Goal: Task Accomplishment & Management: Manage account settings

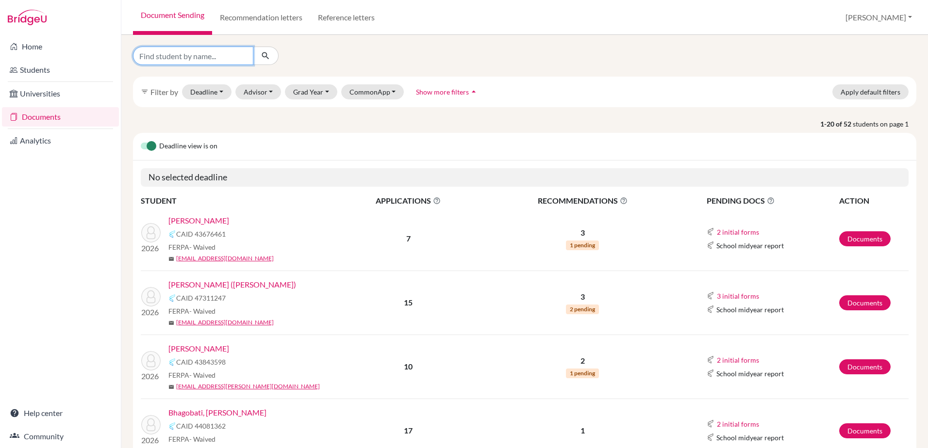
click at [183, 59] on input "Find student by name..." at bounding box center [193, 56] width 120 height 18
type input "fung"
click button "submit" at bounding box center [266, 56] width 26 height 18
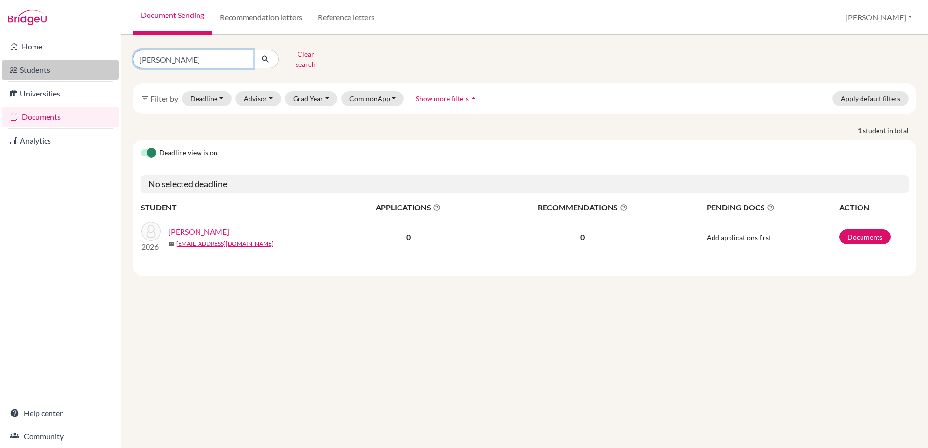
drag, startPoint x: 180, startPoint y: 59, endPoint x: 112, endPoint y: 63, distance: 68.1
click at [112, 63] on div "Home Students Universities Documents Analytics Help center Community Document S…" at bounding box center [464, 224] width 928 height 448
type input "griffin"
click button "submit" at bounding box center [266, 59] width 26 height 18
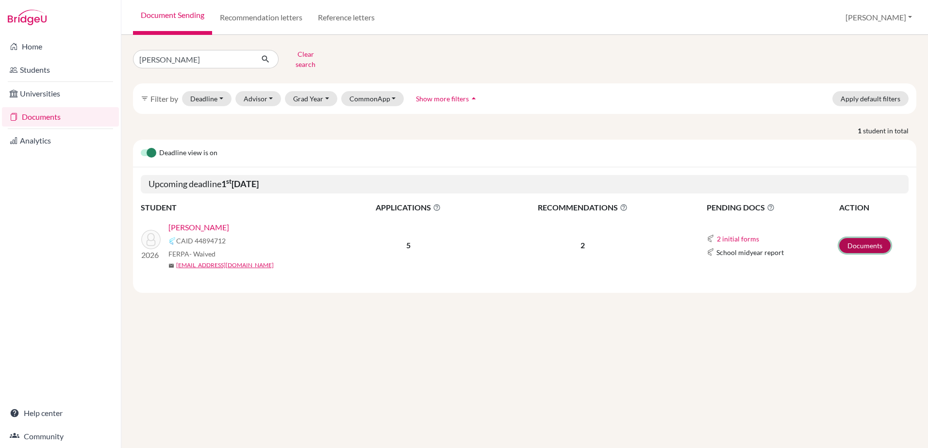
click at [859, 238] on link "Documents" at bounding box center [864, 245] width 51 height 15
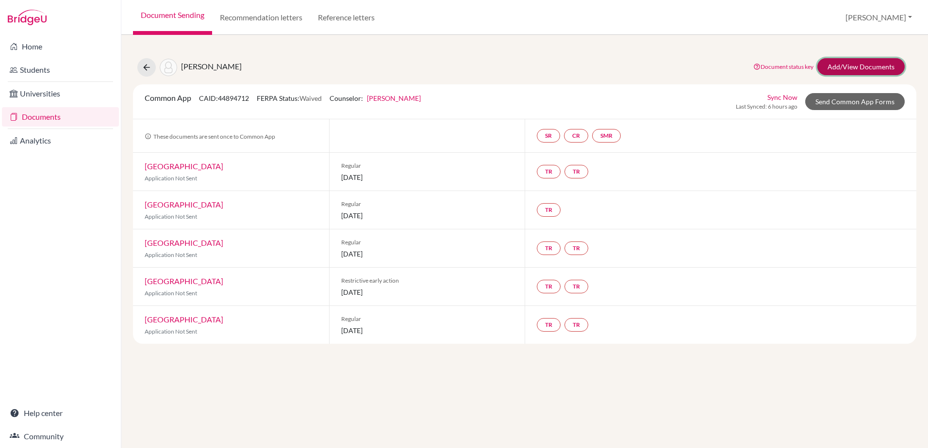
click at [869, 65] on link "Add/View Documents" at bounding box center [860, 66] width 87 height 17
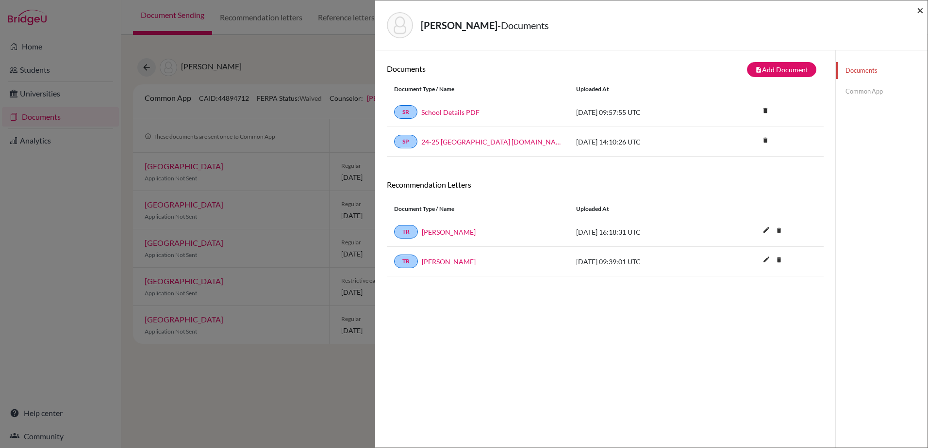
drag, startPoint x: 919, startPoint y: 10, endPoint x: 914, endPoint y: 11, distance: 4.9
click at [919, 10] on span "×" at bounding box center [920, 10] width 7 height 14
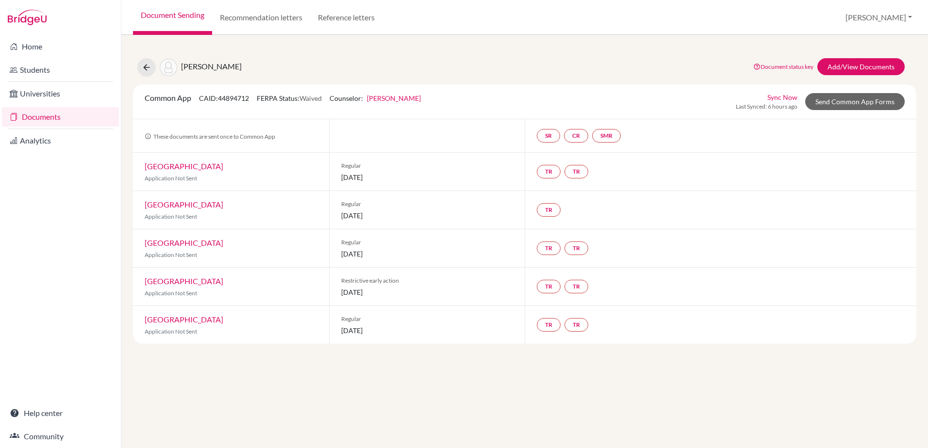
click at [148, 21] on link "Document Sending" at bounding box center [172, 17] width 79 height 35
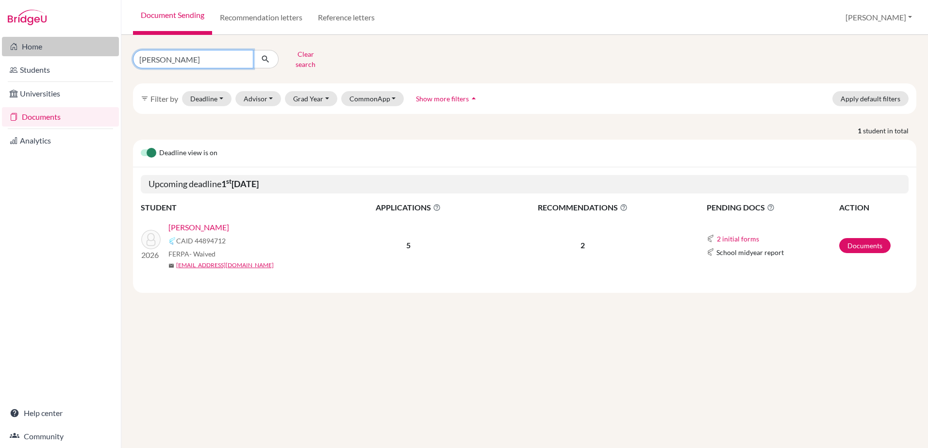
drag, startPoint x: 196, startPoint y: 56, endPoint x: 79, endPoint y: 40, distance: 117.6
click at [79, 40] on div "Home Students Universities Documents Analytics Help center Community Document S…" at bounding box center [464, 224] width 928 height 448
type input "hammerson"
click button "submit" at bounding box center [266, 59] width 26 height 18
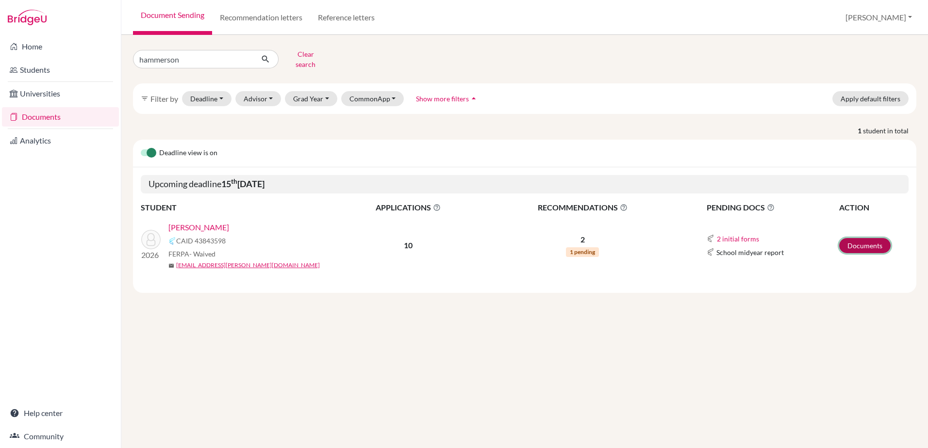
click at [859, 238] on link "Documents" at bounding box center [864, 245] width 51 height 15
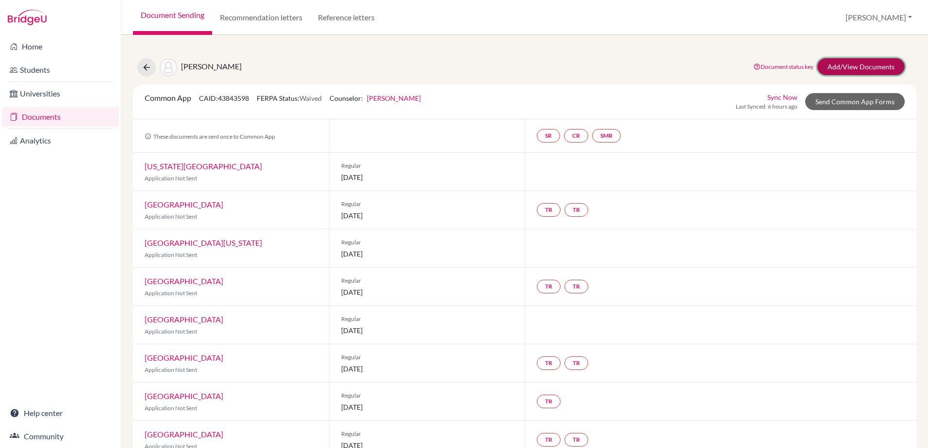
click at [847, 67] on link "Add/View Documents" at bounding box center [860, 66] width 87 height 17
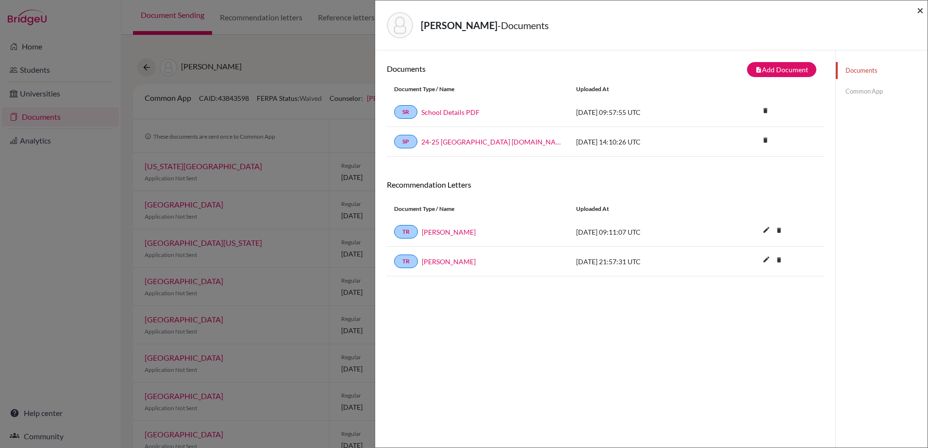
click at [923, 7] on span "×" at bounding box center [920, 10] width 7 height 14
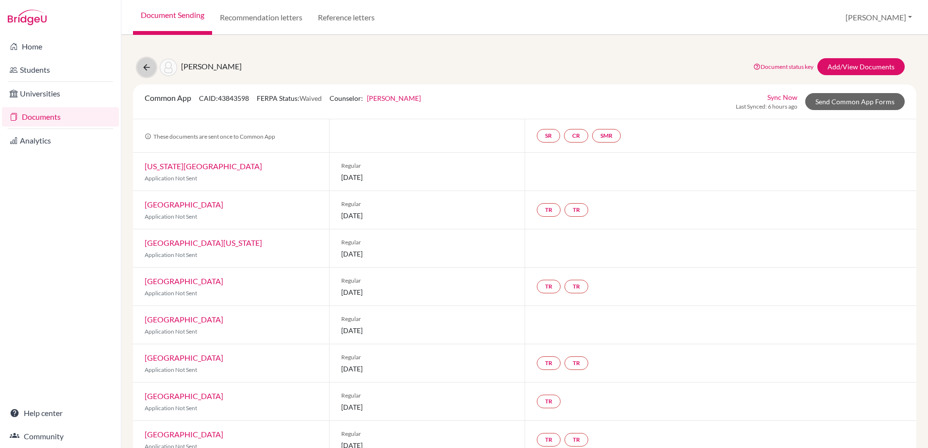
click at [154, 67] on button at bounding box center [146, 67] width 18 height 18
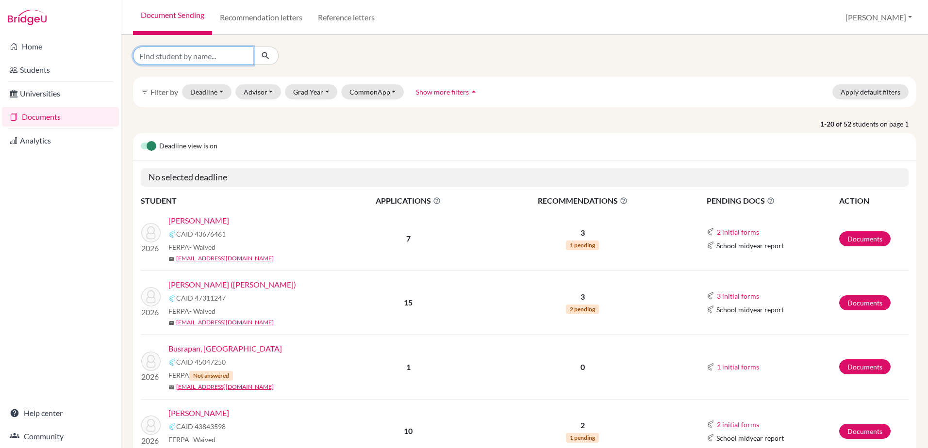
click at [197, 56] on input "Find student by name..." at bounding box center [193, 56] width 120 height 18
type input "saw"
click button "submit" at bounding box center [266, 56] width 26 height 18
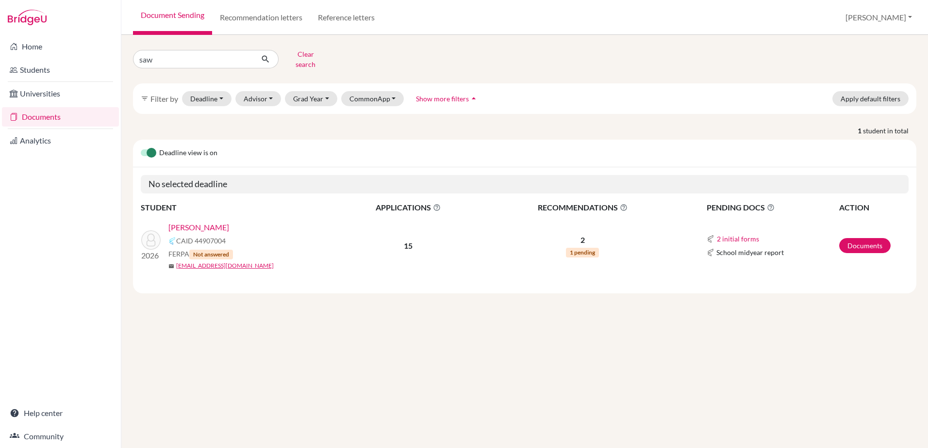
click at [205, 223] on link "[PERSON_NAME]" at bounding box center [198, 228] width 61 height 12
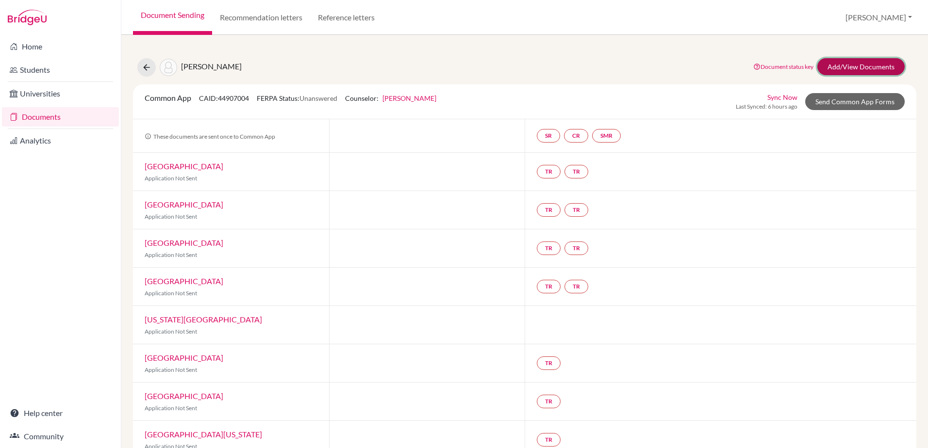
click at [852, 60] on link "Add/View Documents" at bounding box center [860, 66] width 87 height 17
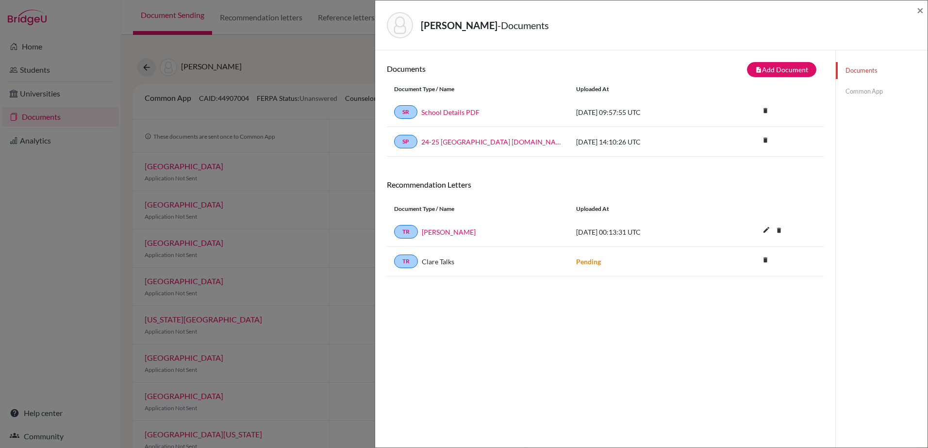
click at [925, 11] on div "Sawhney, Yash - Documents ×" at bounding box center [651, 25] width 552 height 50
click at [920, 10] on span "×" at bounding box center [920, 10] width 7 height 14
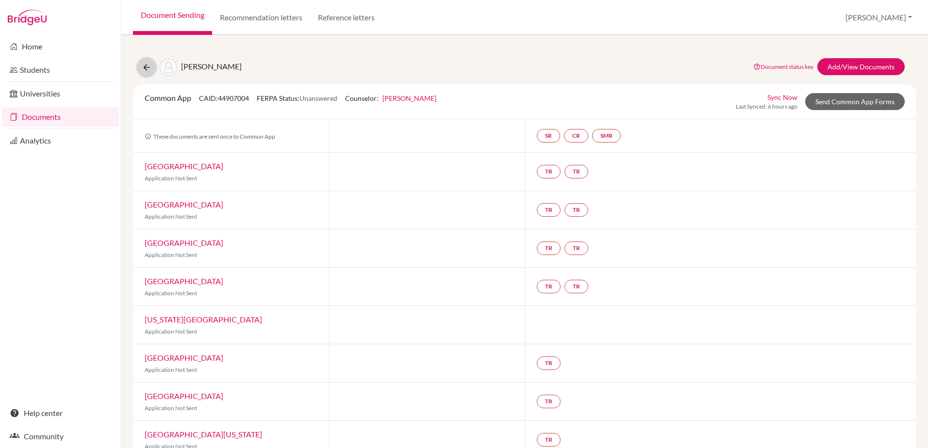
click at [149, 67] on icon at bounding box center [147, 68] width 10 height 10
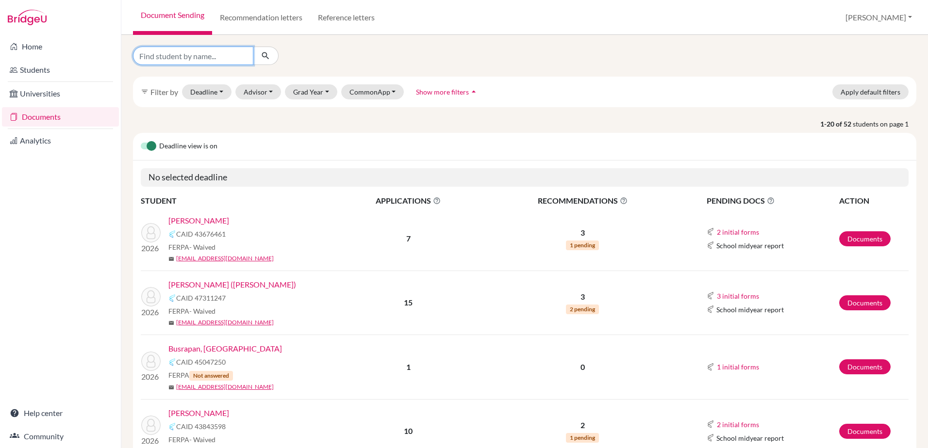
click at [172, 58] on input "Find student by name..." at bounding box center [193, 56] width 120 height 18
type input "tama"
click button "submit" at bounding box center [266, 56] width 26 height 18
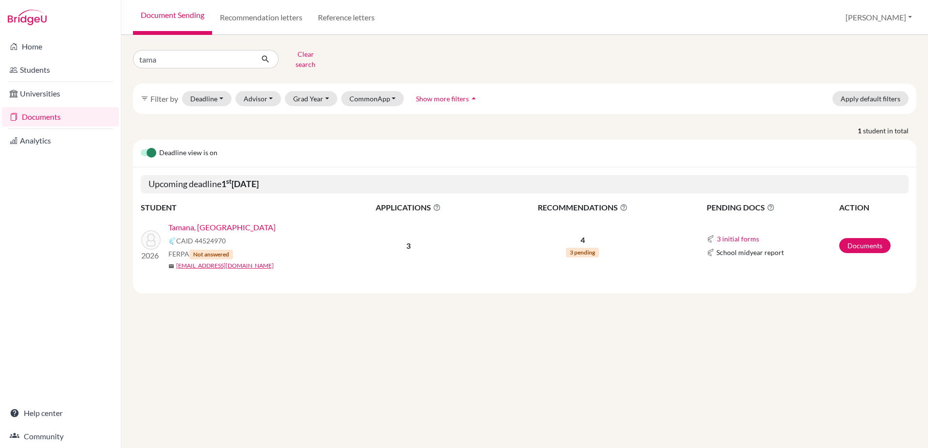
click at [173, 222] on link "Tamana, [GEOGRAPHIC_DATA]" at bounding box center [221, 228] width 107 height 12
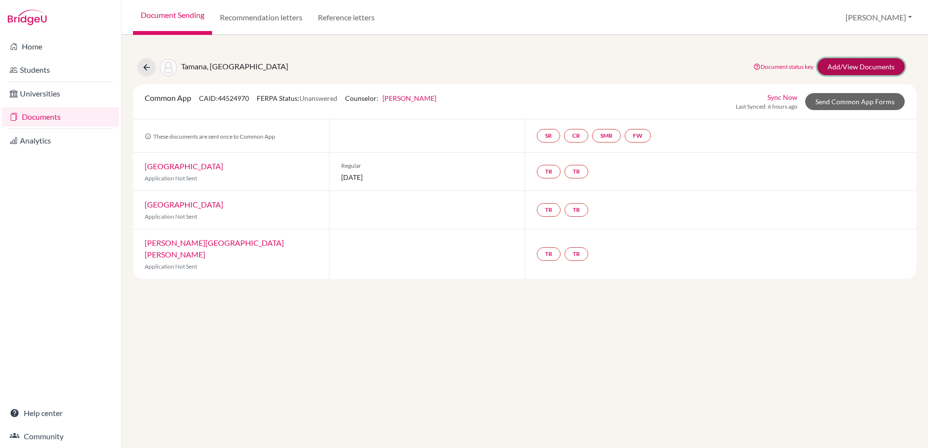
click at [853, 69] on link "Add/View Documents" at bounding box center [860, 66] width 87 height 17
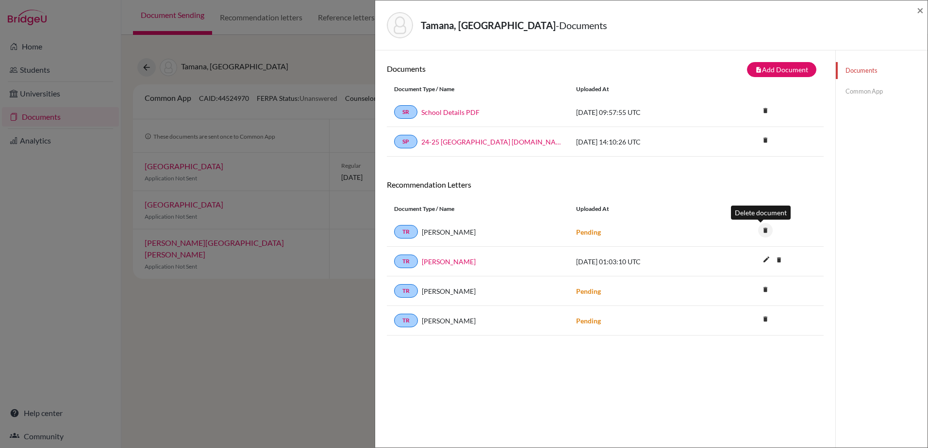
click at [758, 231] on icon "delete" at bounding box center [765, 230] width 15 height 15
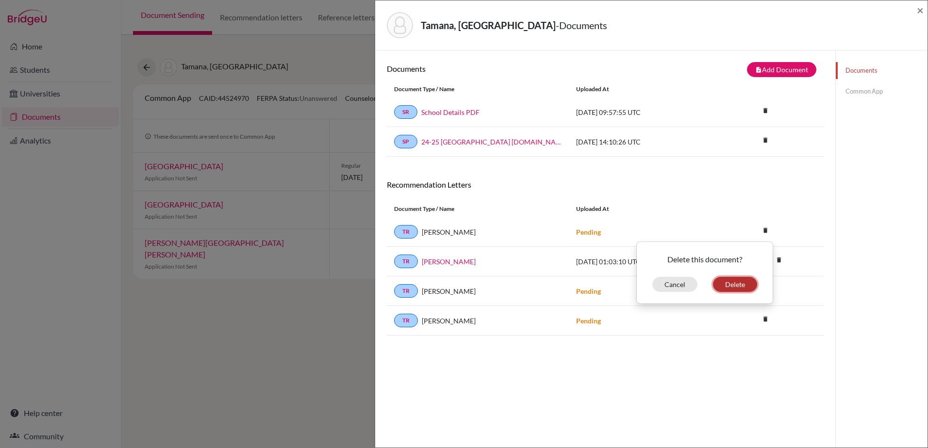
click at [729, 288] on button "Delete" at bounding box center [735, 284] width 44 height 15
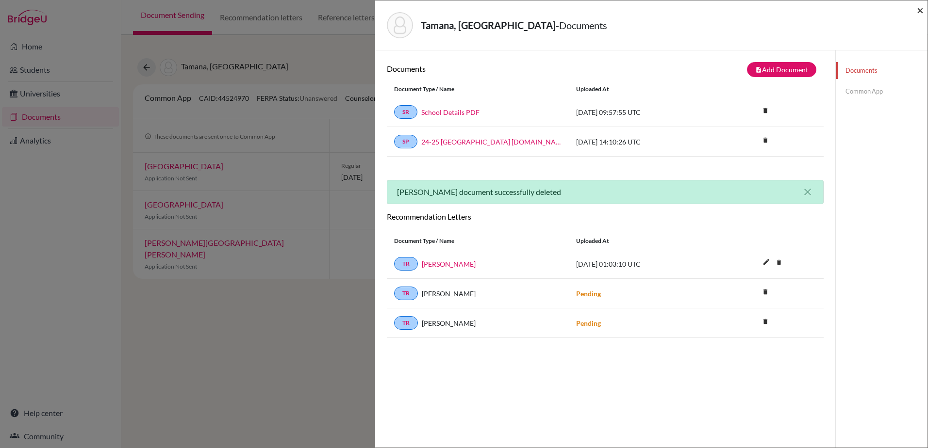
click at [917, 8] on span "×" at bounding box center [920, 10] width 7 height 14
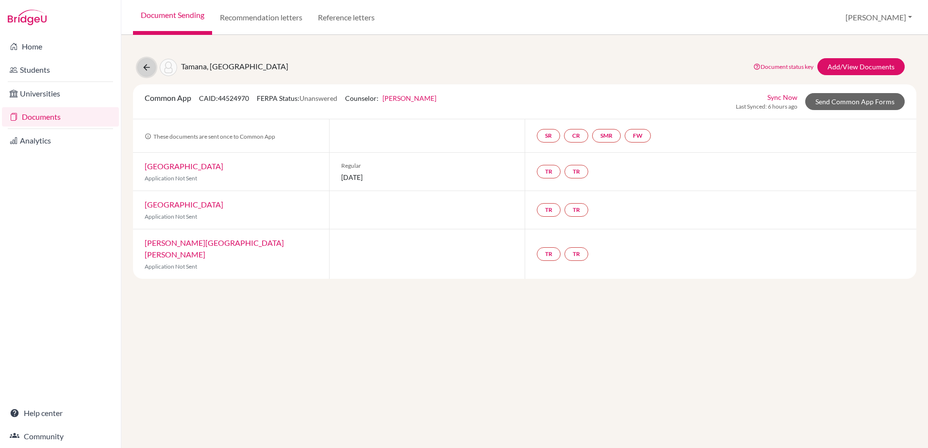
click at [150, 62] on button at bounding box center [146, 67] width 18 height 18
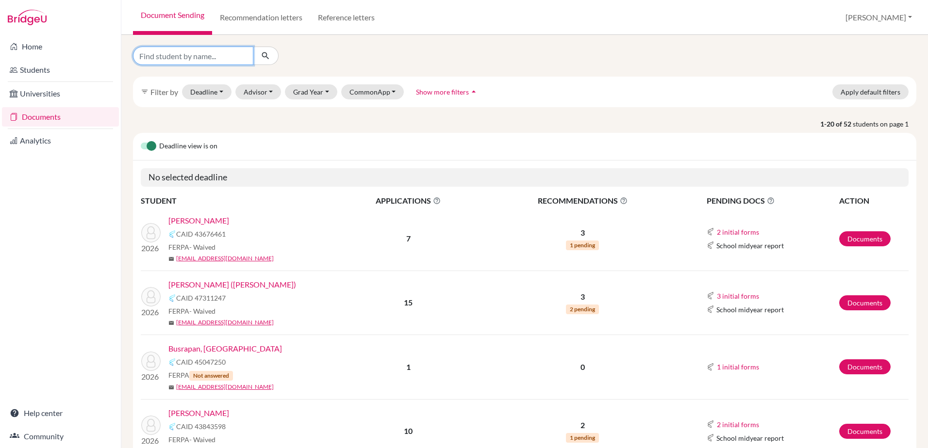
click at [246, 55] on input "Find student by name..." at bounding box center [193, 56] width 120 height 18
type input "[PERSON_NAME]"
click button "submit" at bounding box center [266, 56] width 26 height 18
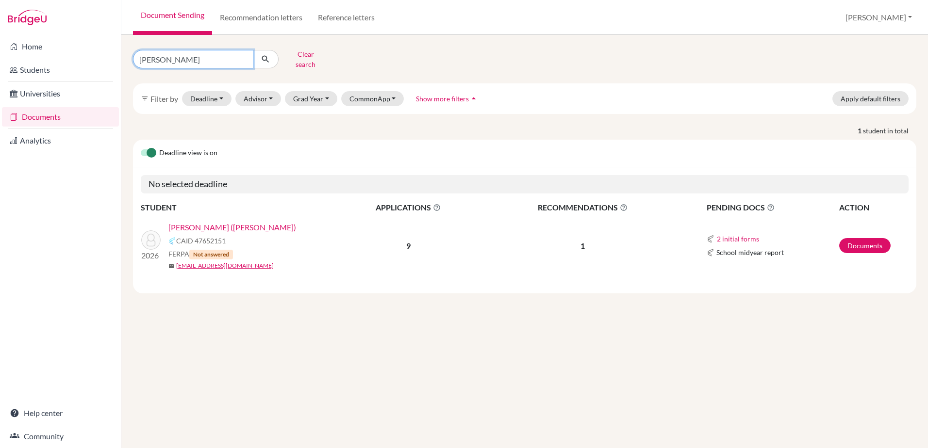
drag, startPoint x: 177, startPoint y: 52, endPoint x: 128, endPoint y: 51, distance: 49.5
click at [128, 51] on div "arnold Clear search" at bounding box center [259, 59] width 266 height 25
type input "chiang"
click button "submit" at bounding box center [266, 59] width 26 height 18
click at [256, 222] on link "[PERSON_NAME] ([PERSON_NAME])" at bounding box center [232, 228] width 128 height 12
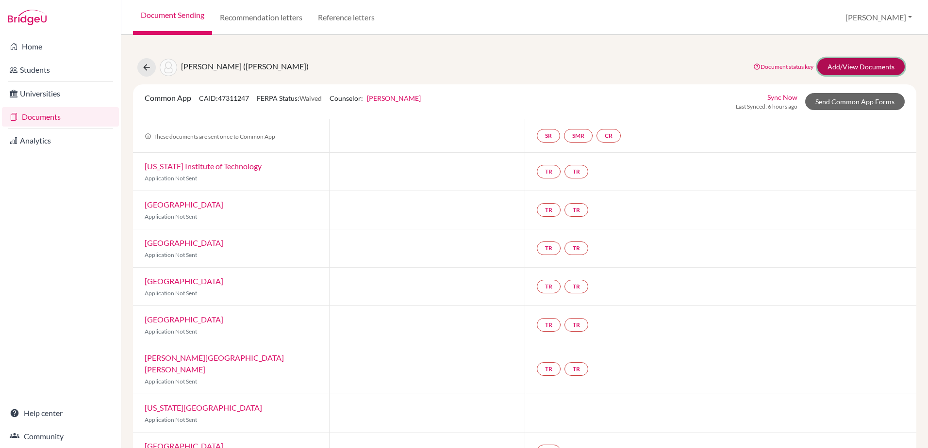
click at [857, 66] on link "Add/View Documents" at bounding box center [860, 66] width 87 height 17
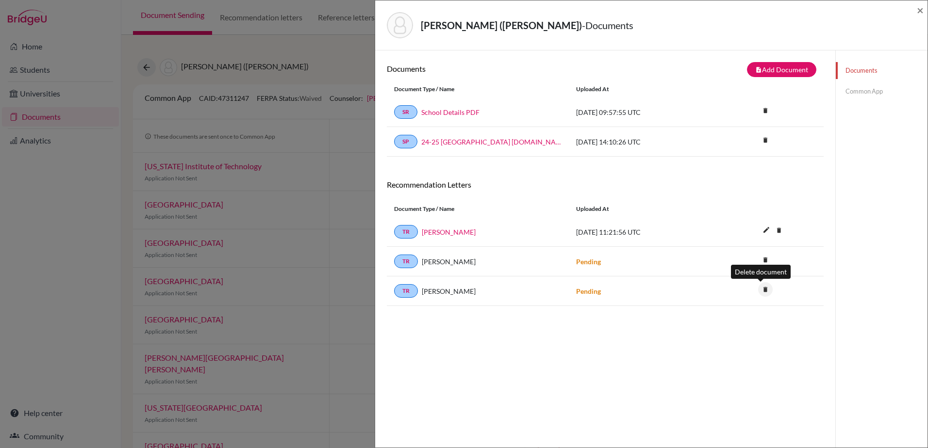
click at [764, 293] on icon "delete" at bounding box center [765, 289] width 15 height 15
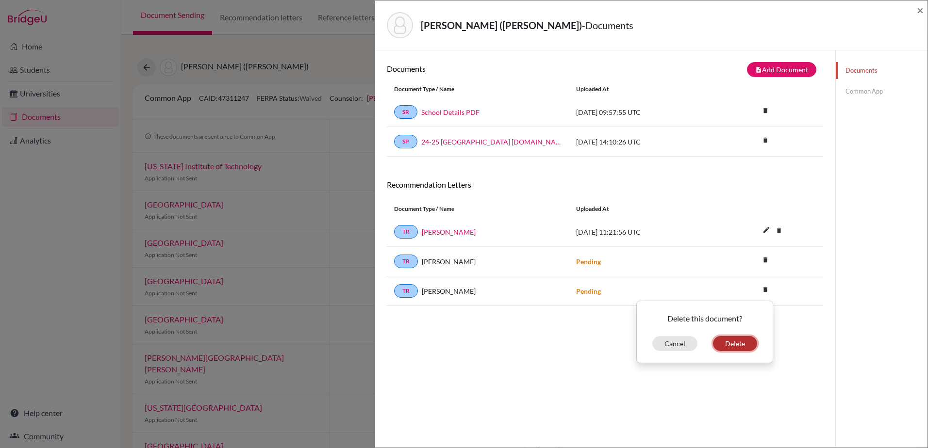
click at [744, 340] on button "Delete" at bounding box center [735, 343] width 44 height 15
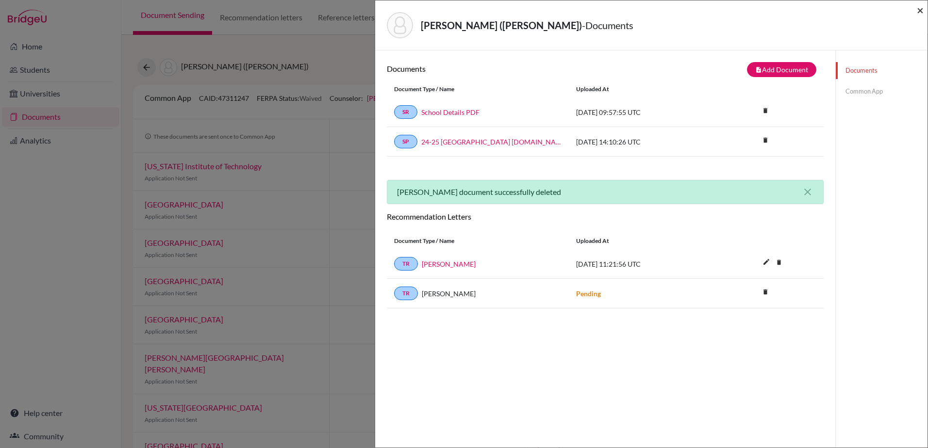
click at [922, 11] on span "×" at bounding box center [920, 10] width 7 height 14
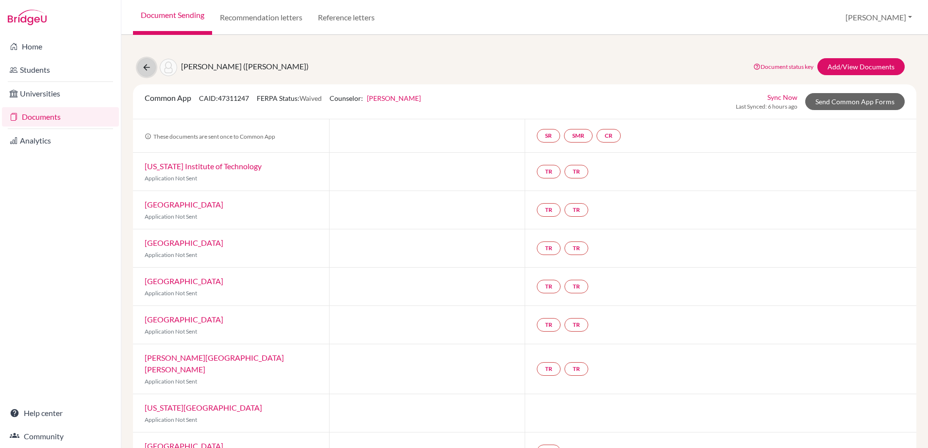
click at [151, 69] on button at bounding box center [146, 67] width 18 height 18
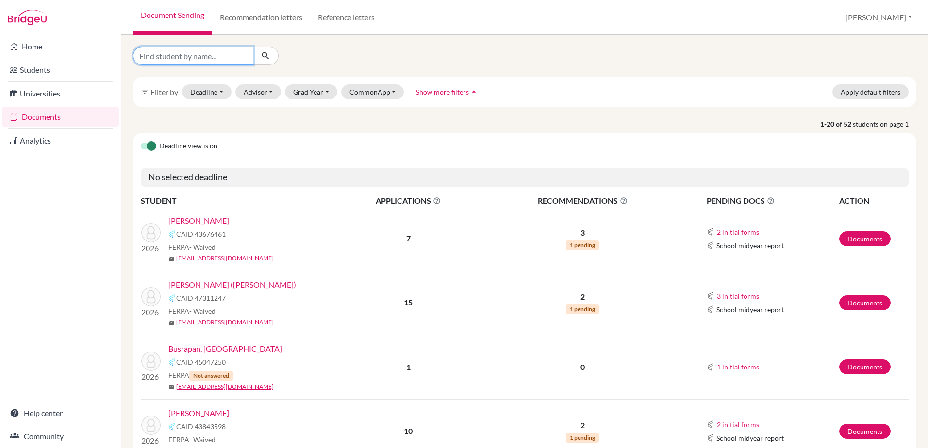
click at [233, 54] on input "Find student by name..." at bounding box center [193, 56] width 120 height 18
type input "craft"
click button "submit" at bounding box center [266, 56] width 26 height 18
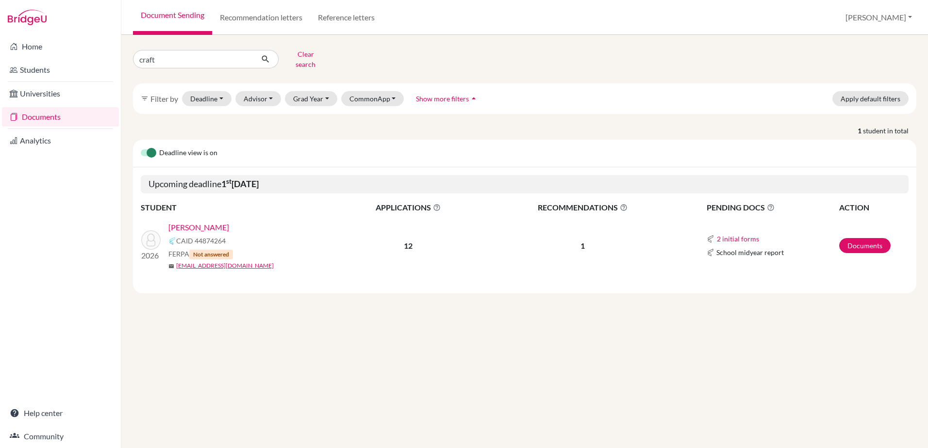
click at [194, 222] on link "[PERSON_NAME]" at bounding box center [198, 228] width 61 height 12
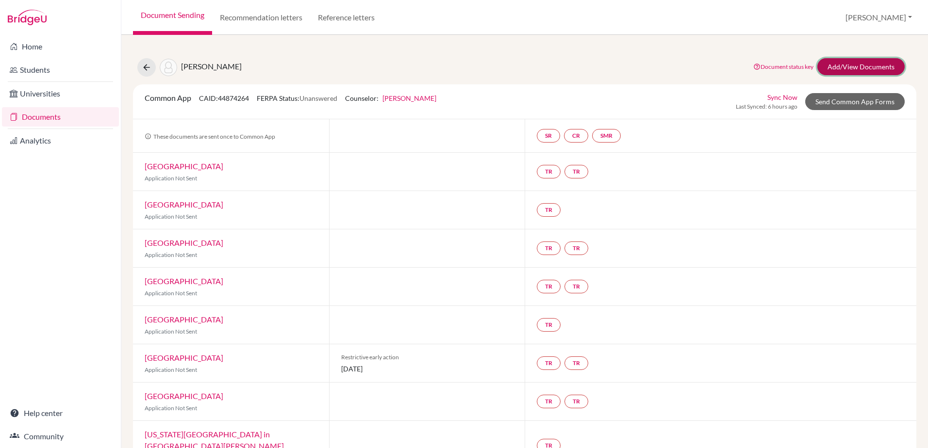
click at [860, 63] on link "Add/View Documents" at bounding box center [860, 66] width 87 height 17
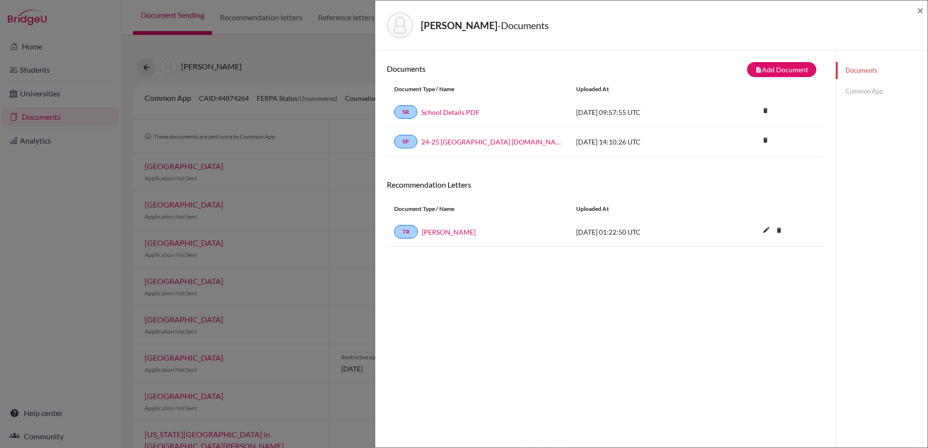
click at [298, 37] on div "[PERSON_NAME] - Documents × Documents note_add Add Document Document type Chang…" at bounding box center [464, 224] width 928 height 448
click at [922, 10] on span "×" at bounding box center [920, 10] width 7 height 14
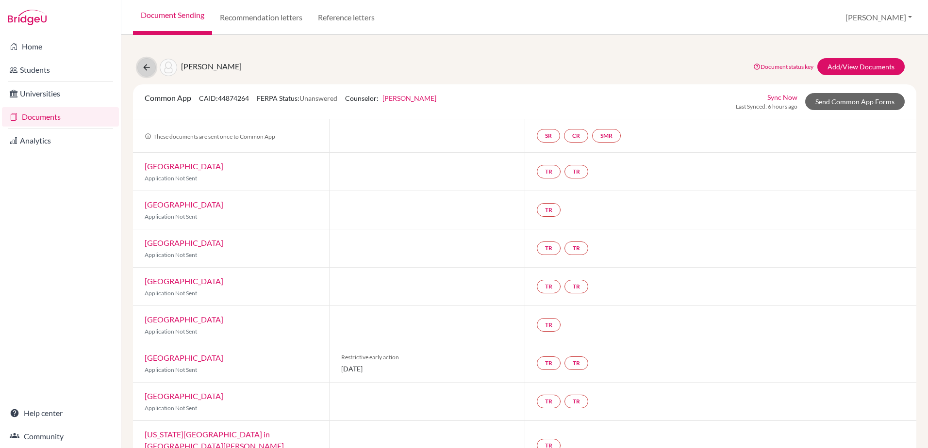
click at [149, 69] on icon at bounding box center [147, 68] width 10 height 10
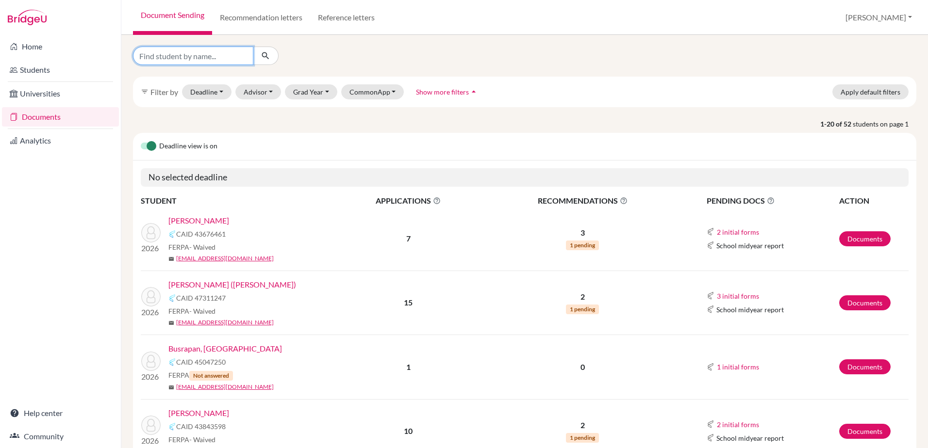
click at [176, 57] on input "Find student by name..." at bounding box center [193, 56] width 120 height 18
type input "[PERSON_NAME]"
click button "submit" at bounding box center [266, 56] width 26 height 18
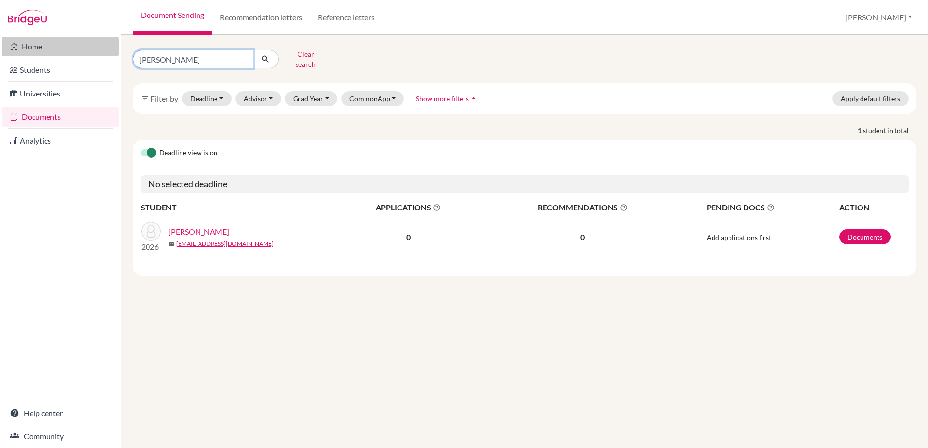
drag, startPoint x: 195, startPoint y: 51, endPoint x: 88, endPoint y: 42, distance: 107.2
click at [88, 42] on div "Home Students Universities Documents Analytics Help center Community Document S…" at bounding box center [464, 224] width 928 height 448
type input "[PERSON_NAME]"
click button "submit" at bounding box center [266, 59] width 26 height 18
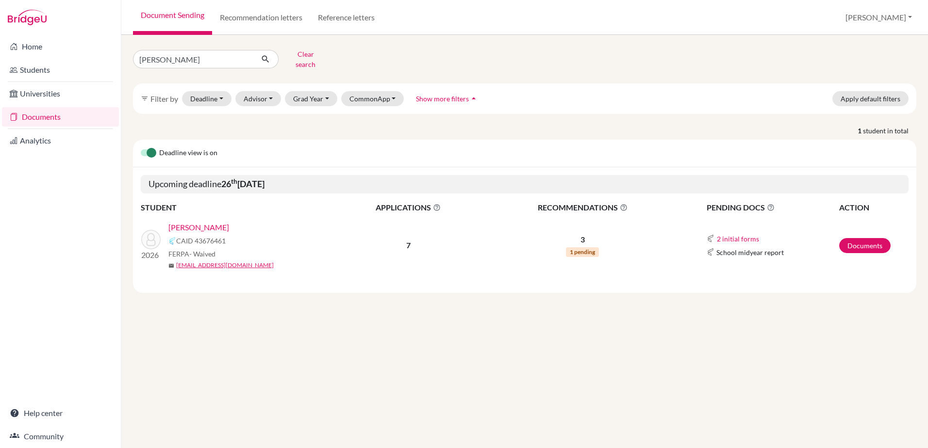
click at [209, 223] on link "[PERSON_NAME]" at bounding box center [198, 228] width 61 height 12
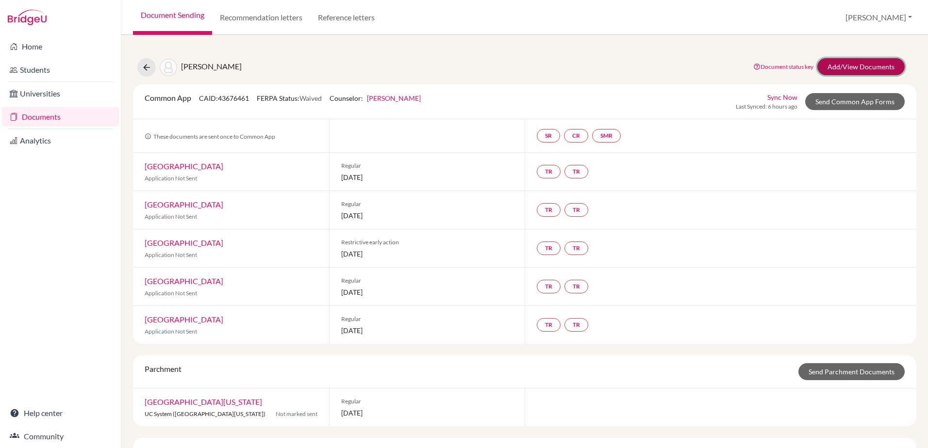
click at [879, 66] on link "Add/View Documents" at bounding box center [860, 66] width 87 height 17
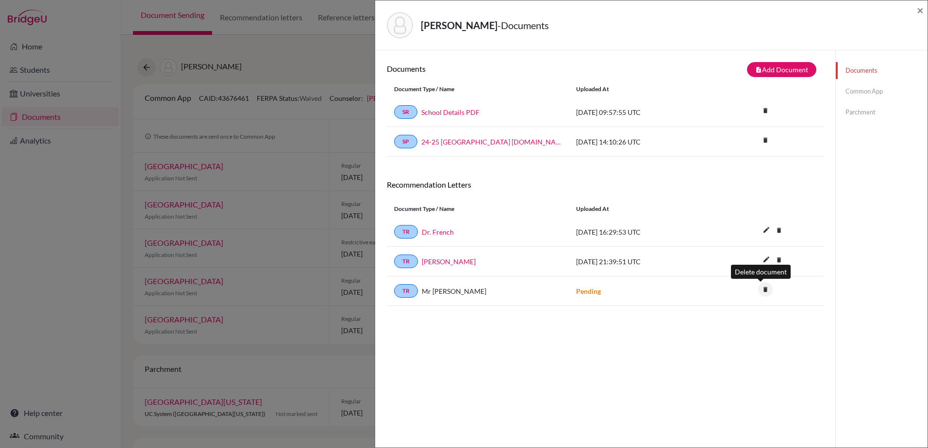
click at [759, 291] on icon "delete" at bounding box center [765, 289] width 15 height 15
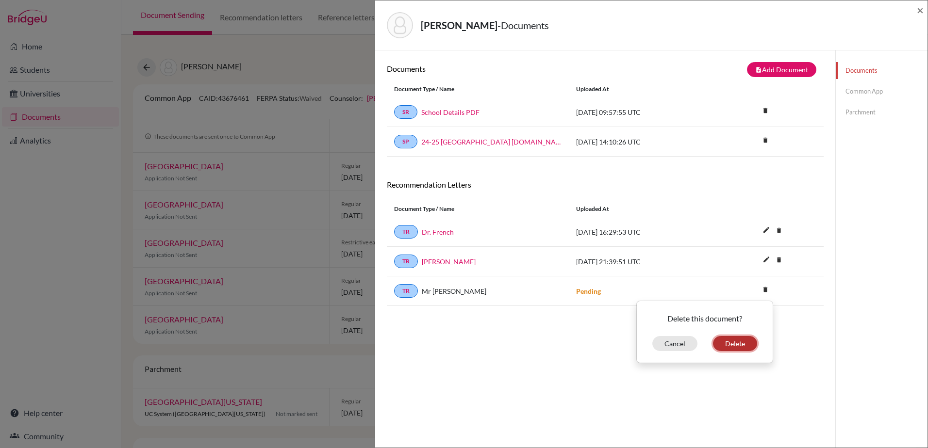
click at [738, 343] on button "Delete" at bounding box center [735, 343] width 44 height 15
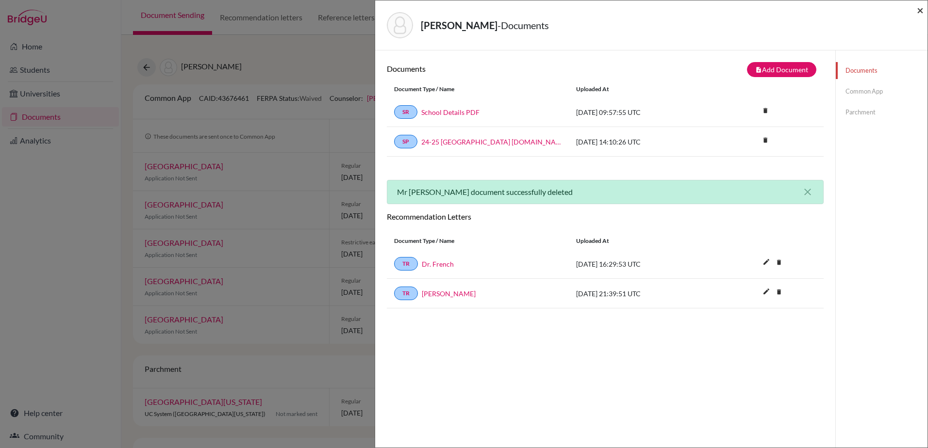
click at [923, 11] on span "×" at bounding box center [920, 10] width 7 height 14
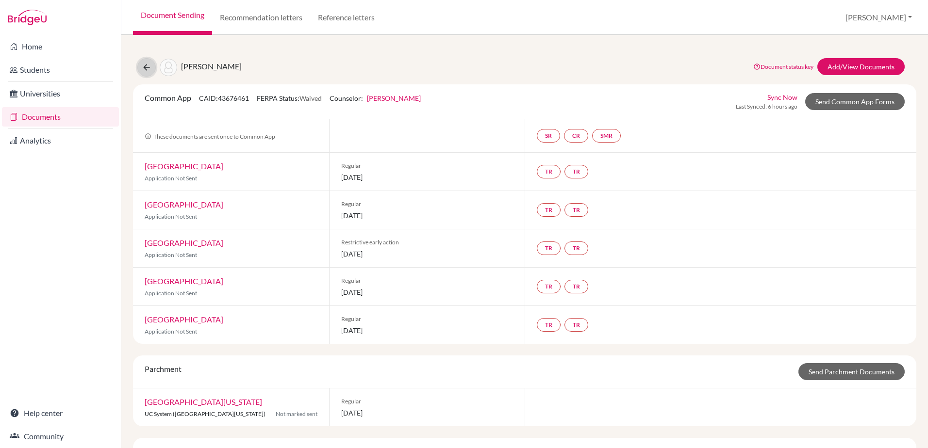
click at [151, 67] on button at bounding box center [146, 67] width 18 height 18
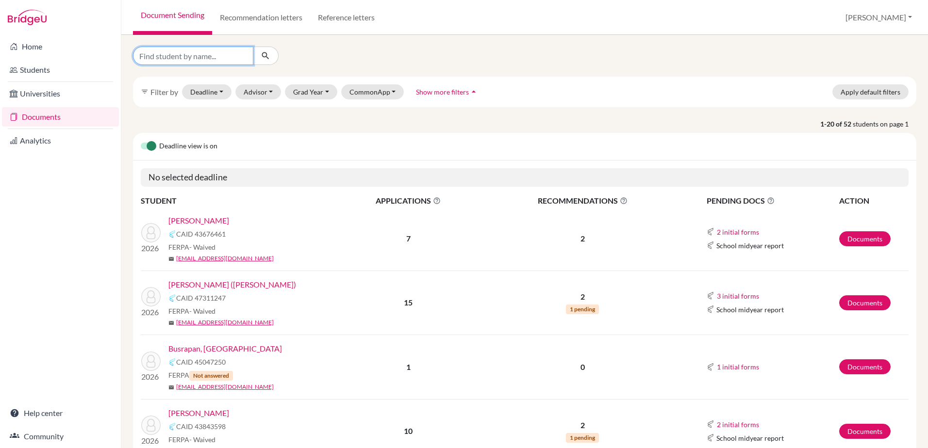
click at [176, 51] on input "Find student by name..." at bounding box center [193, 56] width 120 height 18
type input "sirot"
click button "submit" at bounding box center [266, 56] width 26 height 18
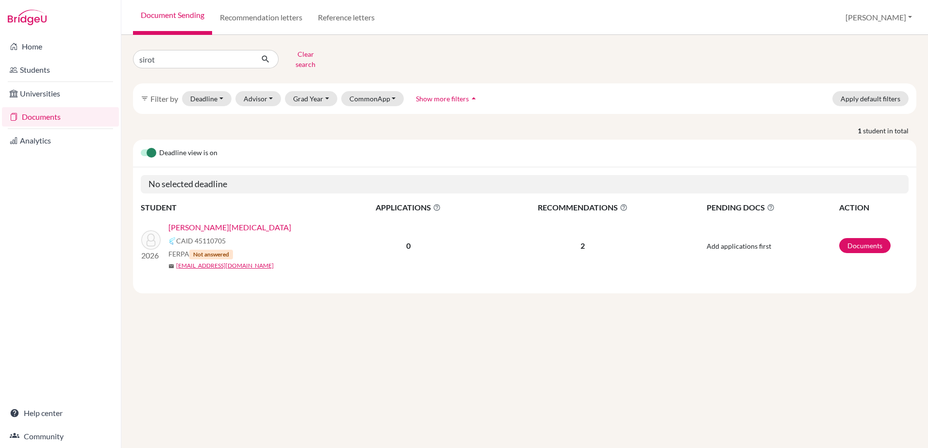
click at [200, 222] on link "[PERSON_NAME][MEDICAL_DATA]" at bounding box center [229, 228] width 123 height 12
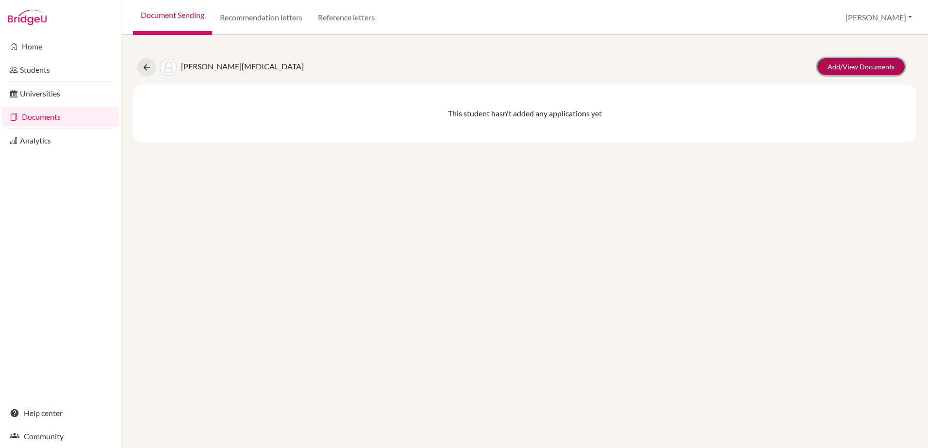
click at [879, 64] on link "Add/View Documents" at bounding box center [860, 66] width 87 height 17
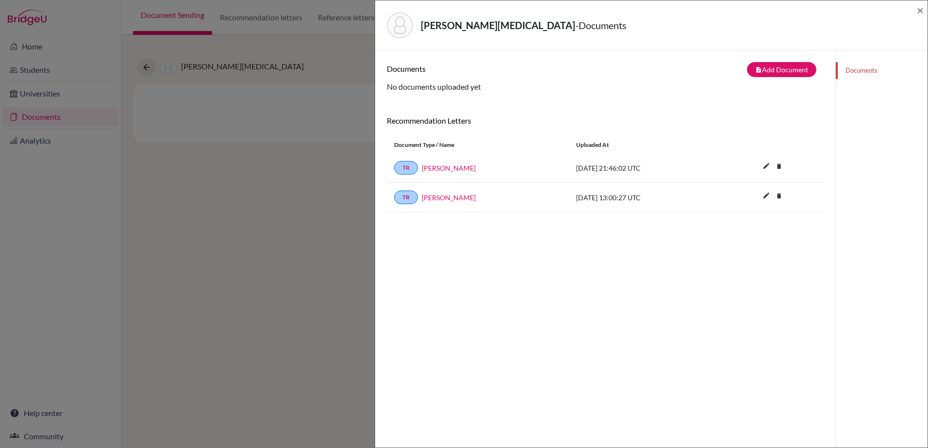
click at [297, 65] on div "[PERSON_NAME][MEDICAL_DATA] - Documents × Documents note_add Add Document Docum…" at bounding box center [464, 224] width 928 height 448
click at [916, 13] on div "[PERSON_NAME][MEDICAL_DATA] - Documents ×" at bounding box center [651, 25] width 545 height 42
click at [920, 11] on span "×" at bounding box center [920, 10] width 7 height 14
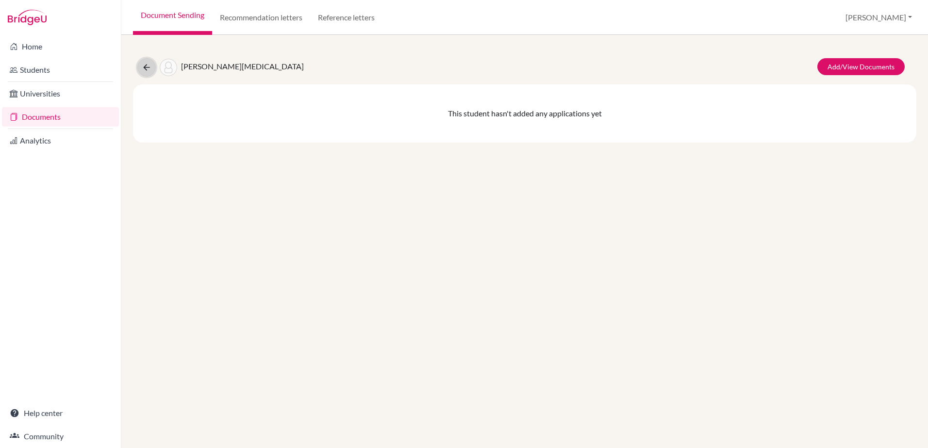
click at [150, 67] on icon at bounding box center [147, 68] width 10 height 10
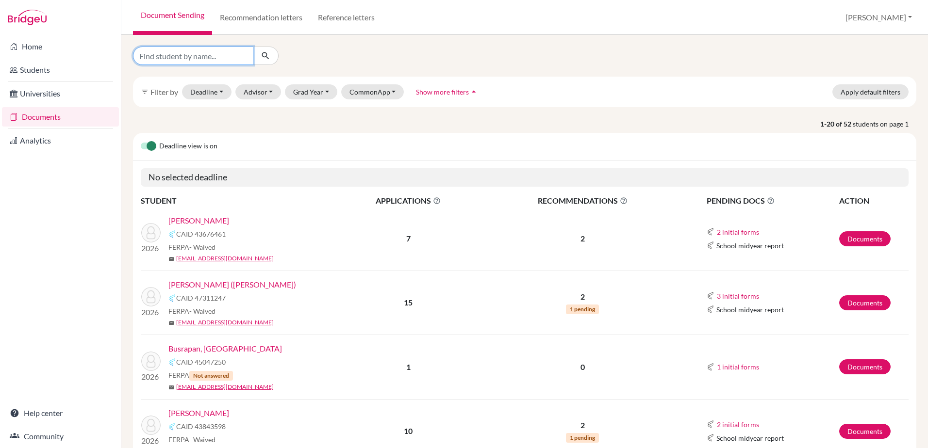
click at [189, 60] on input "Find student by name..." at bounding box center [193, 56] width 120 height 18
type input "bhag"
click button "submit" at bounding box center [266, 56] width 26 height 18
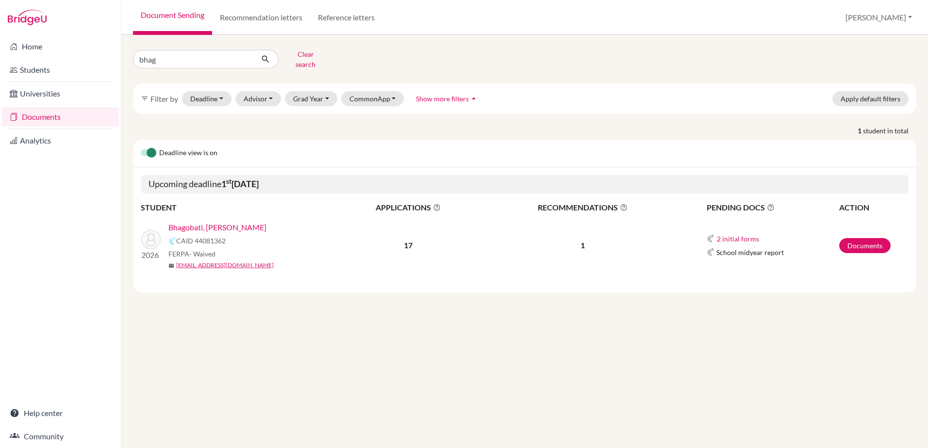
click at [208, 222] on link "Bhagobati, Henry" at bounding box center [217, 228] width 98 height 12
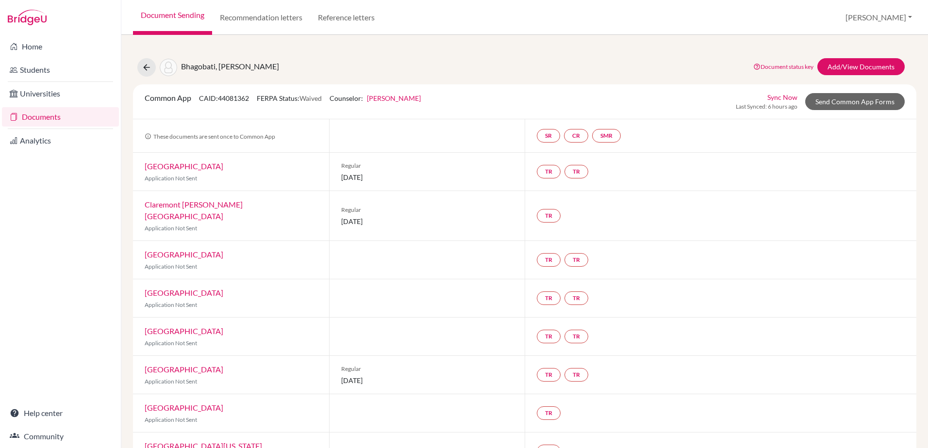
click at [186, 17] on link "Document Sending" at bounding box center [172, 17] width 79 height 35
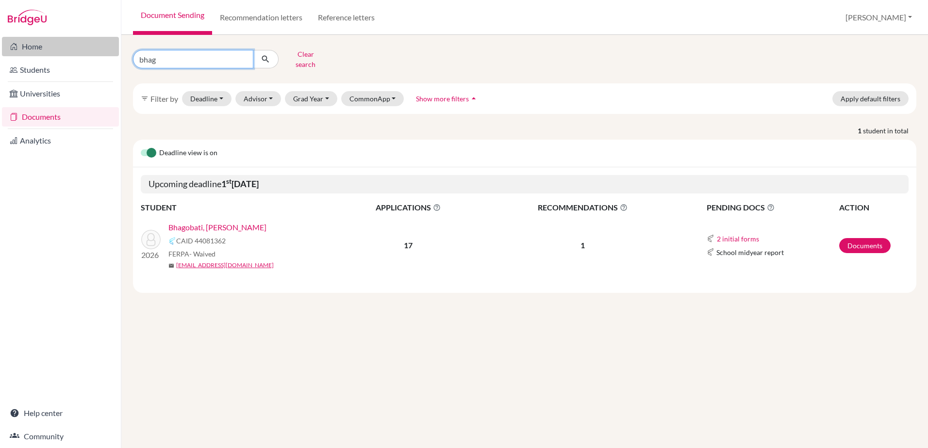
drag, startPoint x: 177, startPoint y: 60, endPoint x: 80, endPoint y: 43, distance: 99.0
click at [80, 43] on div "Home Students Universities Documents Analytics Help center Community Document S…" at bounding box center [464, 224] width 928 height 448
type input "boon"
click button "submit" at bounding box center [266, 59] width 26 height 18
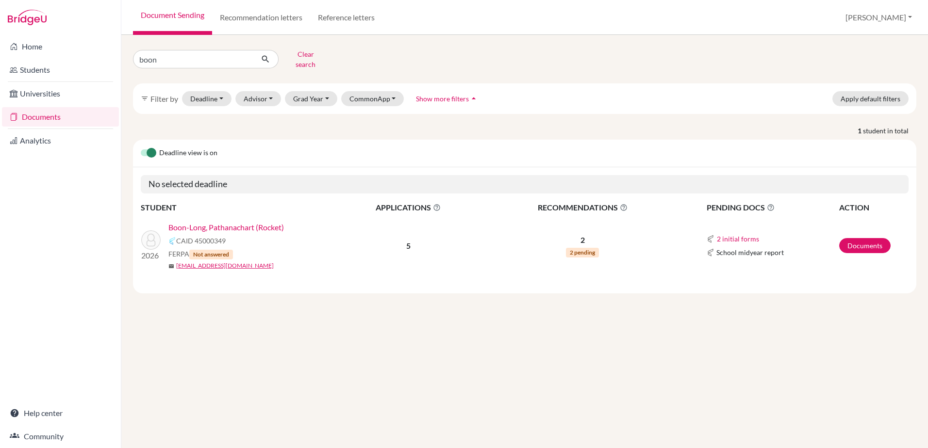
click at [246, 222] on link "Boon-Long, Pathanachart (Rocket)" at bounding box center [226, 228] width 116 height 12
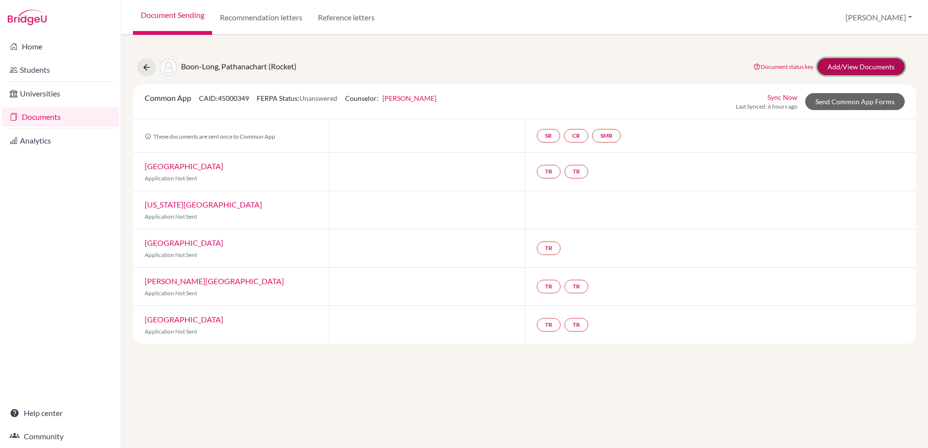
click at [878, 65] on link "Add/View Documents" at bounding box center [860, 66] width 87 height 17
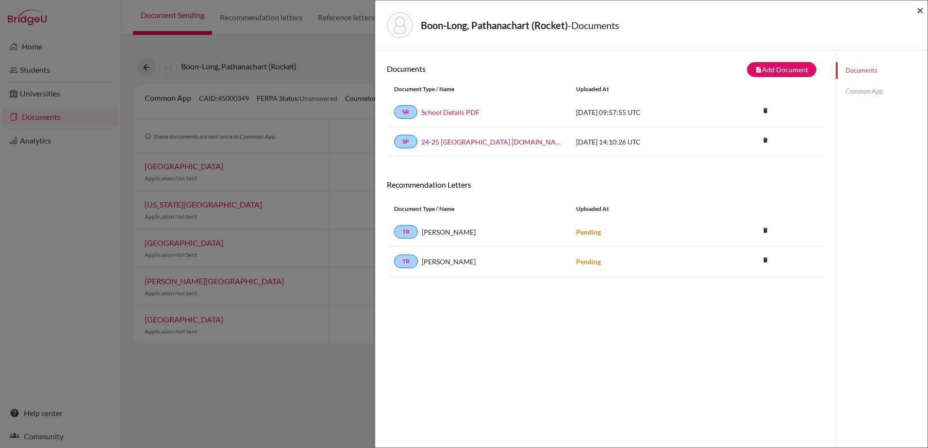
click at [918, 10] on span "×" at bounding box center [920, 10] width 7 height 14
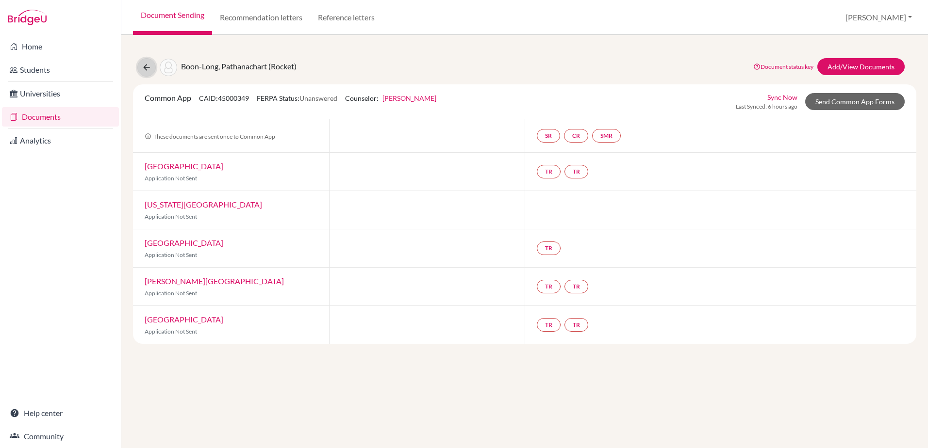
click at [143, 65] on icon at bounding box center [147, 68] width 10 height 10
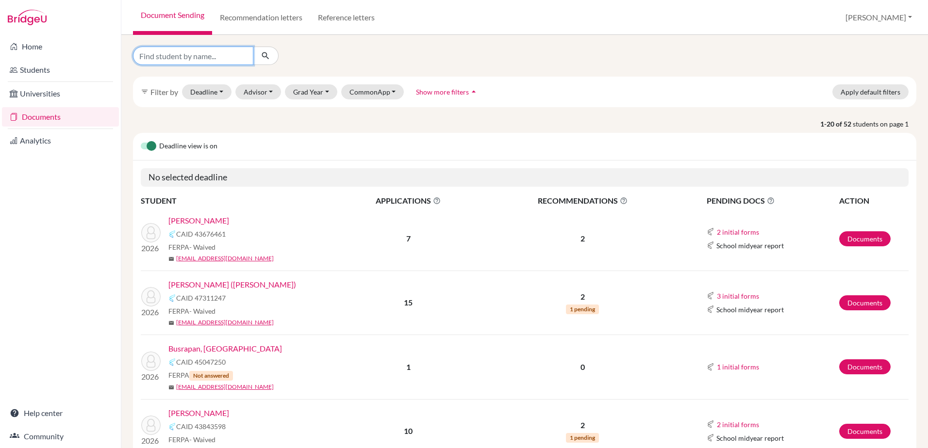
click at [181, 50] on input "Find student by name..." at bounding box center [193, 56] width 120 height 18
type input "[PERSON_NAME]"
click button "submit" at bounding box center [266, 56] width 26 height 18
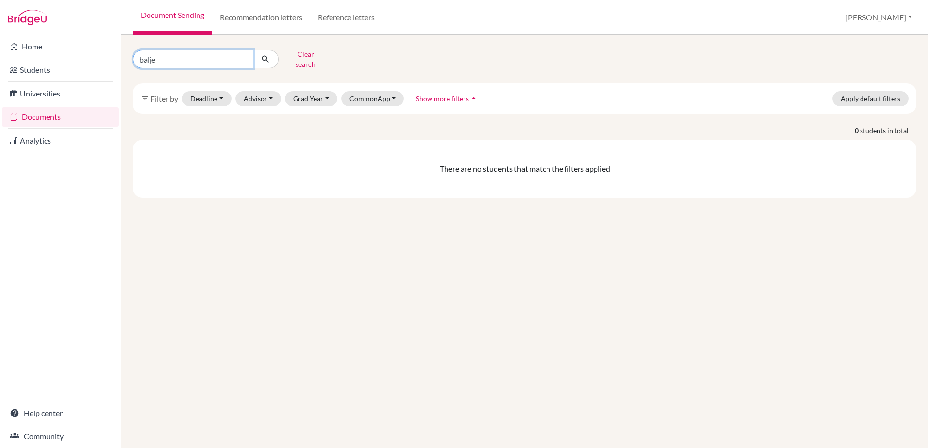
type input "baljee"
click button "submit" at bounding box center [266, 59] width 26 height 18
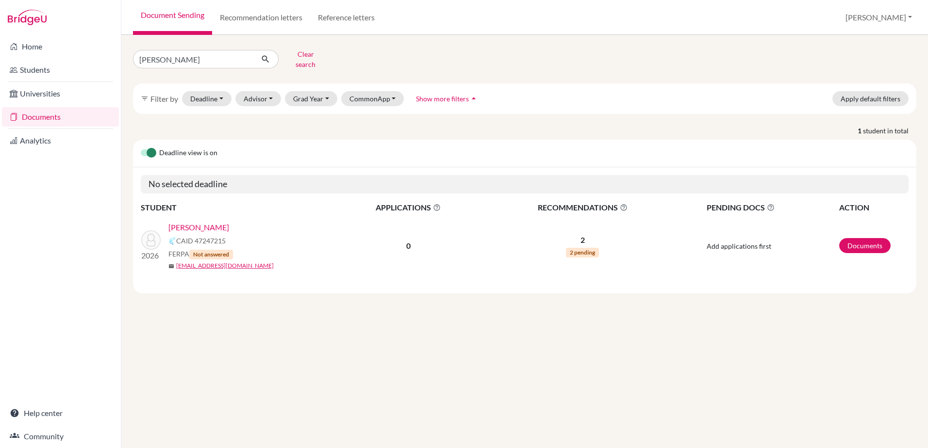
click at [218, 222] on link "Baljee, Aryaveer" at bounding box center [198, 228] width 61 height 12
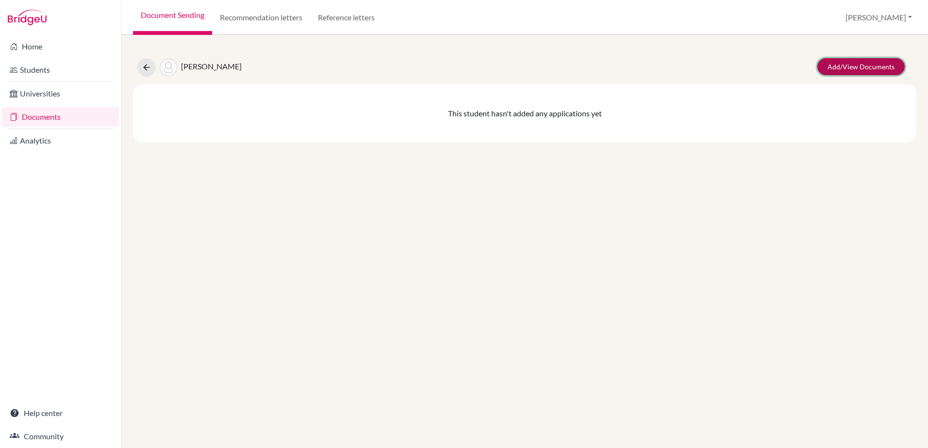
click at [845, 63] on link "Add/View Documents" at bounding box center [860, 66] width 87 height 17
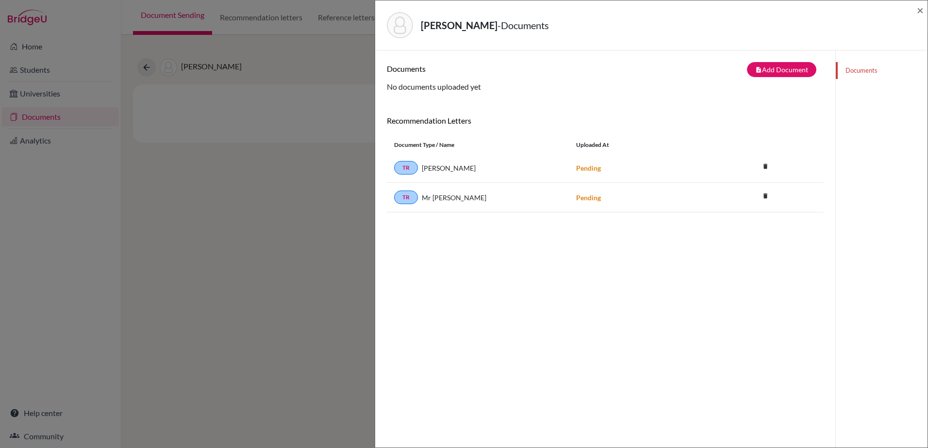
click at [916, 11] on div "[PERSON_NAME] - Documents ×" at bounding box center [651, 25] width 545 height 42
click at [919, 11] on span "×" at bounding box center [920, 10] width 7 height 14
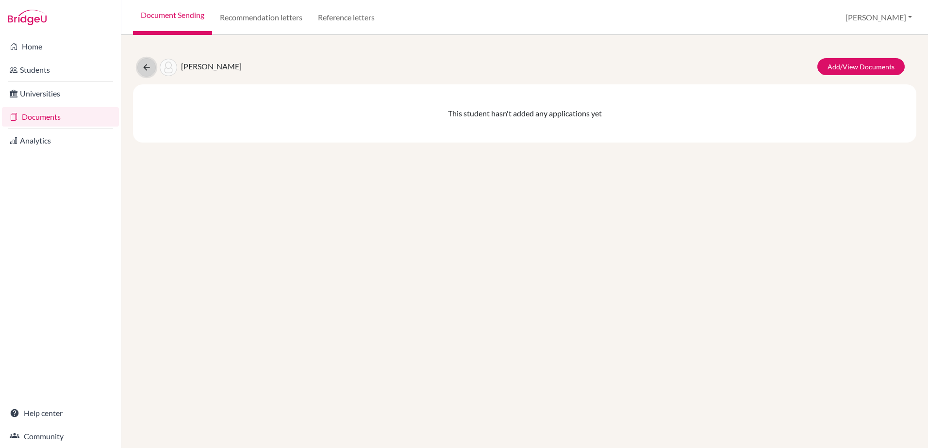
click at [140, 72] on button at bounding box center [146, 67] width 18 height 18
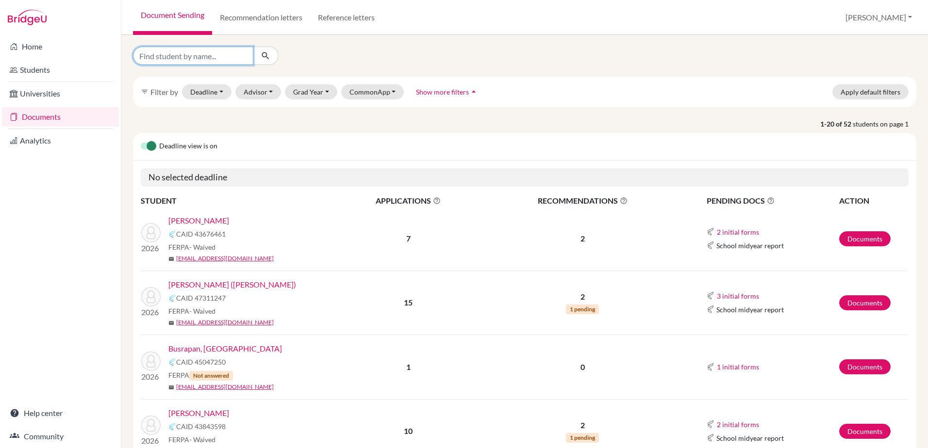
click at [164, 62] on input "Find student by name..." at bounding box center [193, 56] width 120 height 18
type input "busr"
click button "submit" at bounding box center [266, 56] width 26 height 18
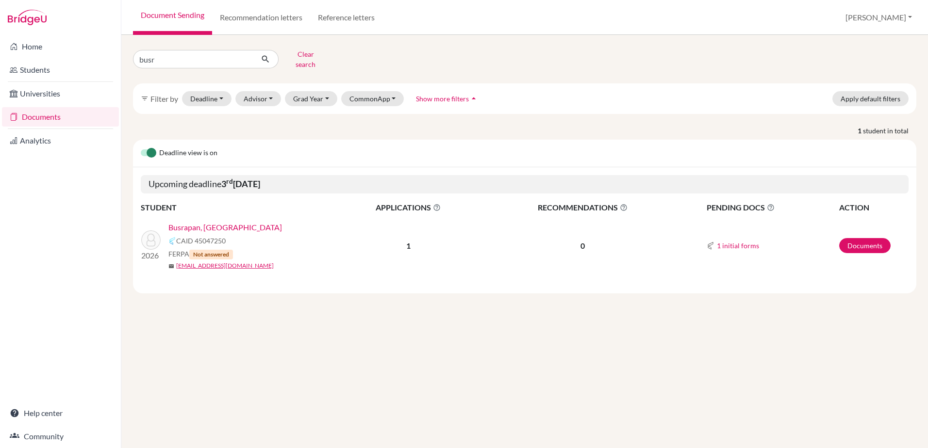
click at [193, 222] on link "Busrapan, Pran" at bounding box center [225, 228] width 114 height 12
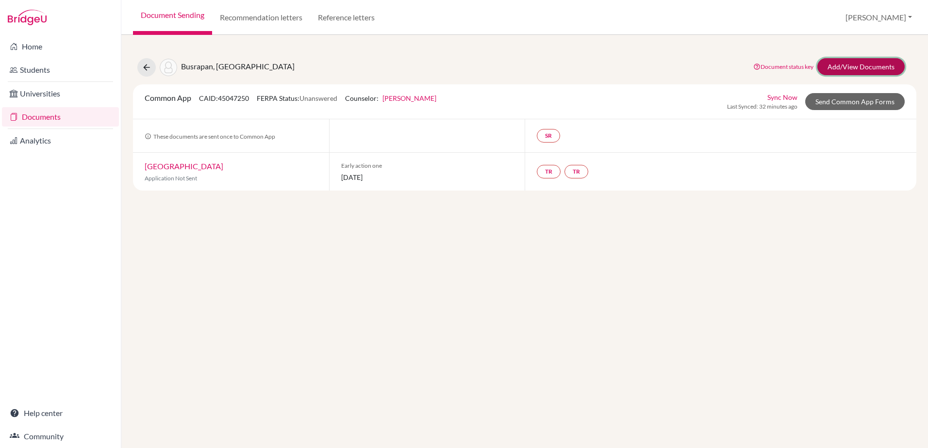
click at [870, 62] on link "Add/View Documents" at bounding box center [860, 66] width 87 height 17
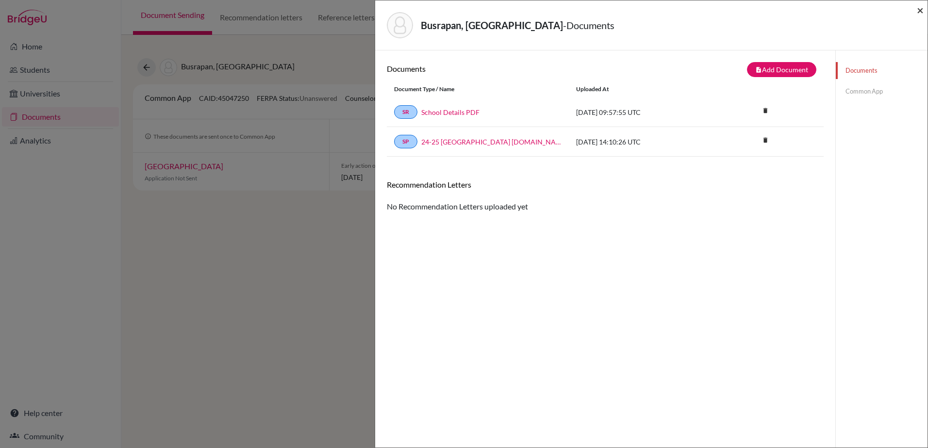
drag, startPoint x: 922, startPoint y: 14, endPoint x: 686, endPoint y: 12, distance: 235.9
click at [922, 14] on span "×" at bounding box center [920, 10] width 7 height 14
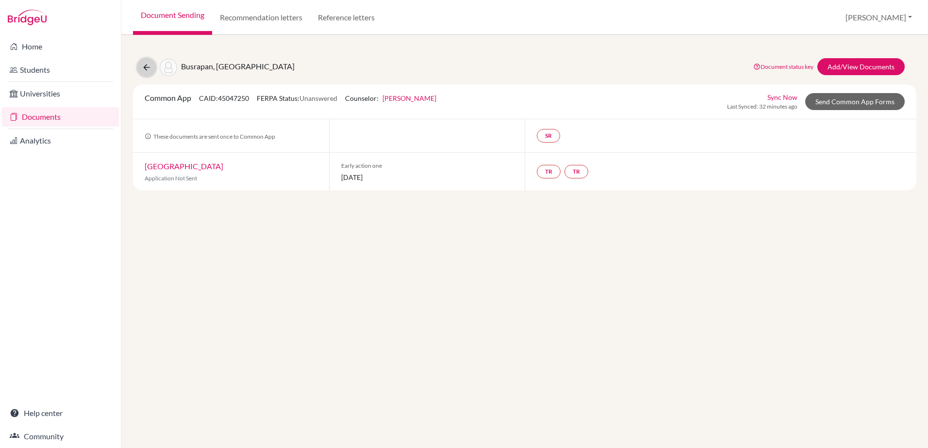
click at [147, 63] on icon at bounding box center [147, 68] width 10 height 10
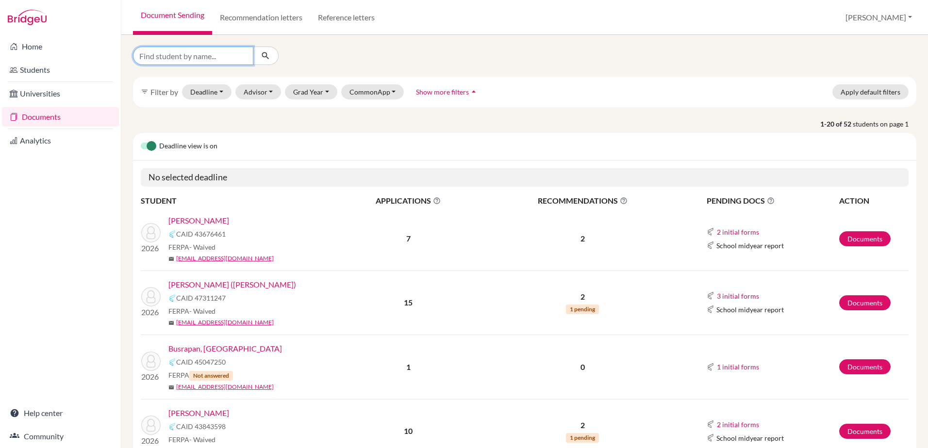
click at [177, 59] on input "Find student by name..." at bounding box center [193, 56] width 120 height 18
type input "fang"
click button "submit" at bounding box center [266, 56] width 26 height 18
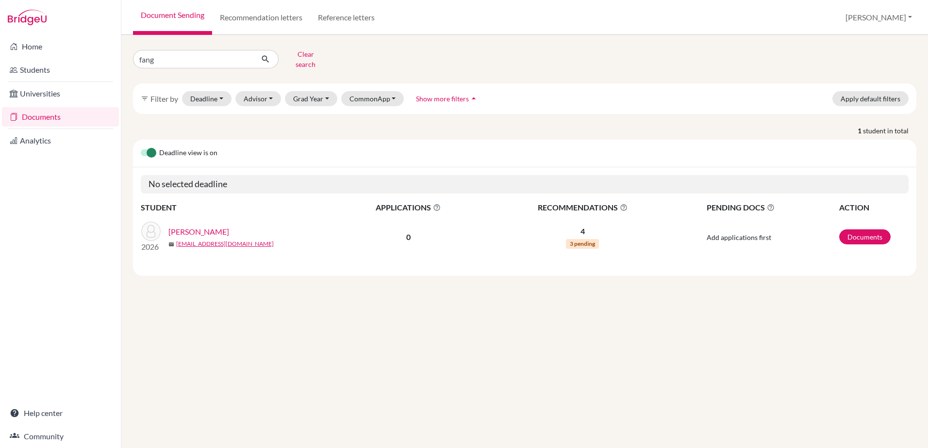
click at [193, 226] on link "[PERSON_NAME]" at bounding box center [198, 232] width 61 height 12
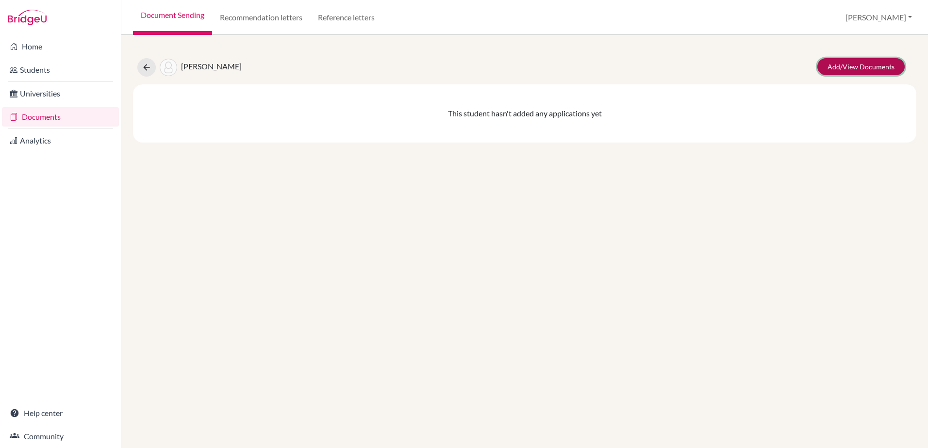
click at [880, 69] on link "Add/View Documents" at bounding box center [860, 66] width 87 height 17
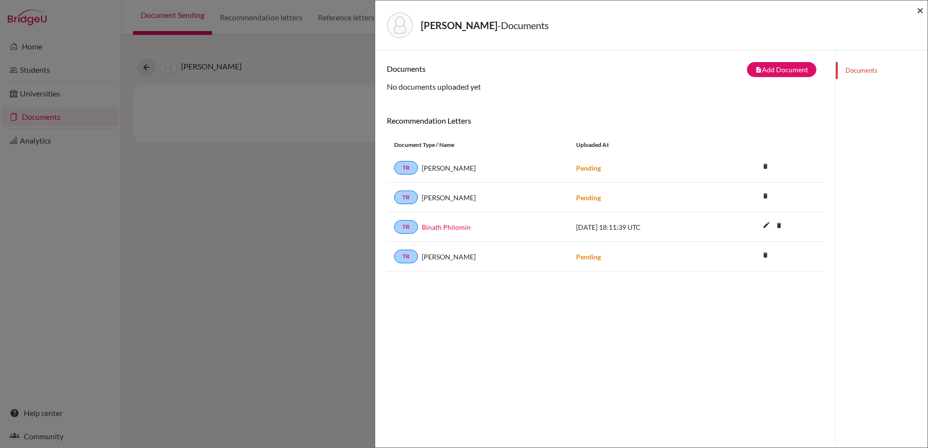
click at [922, 10] on span "×" at bounding box center [920, 10] width 7 height 14
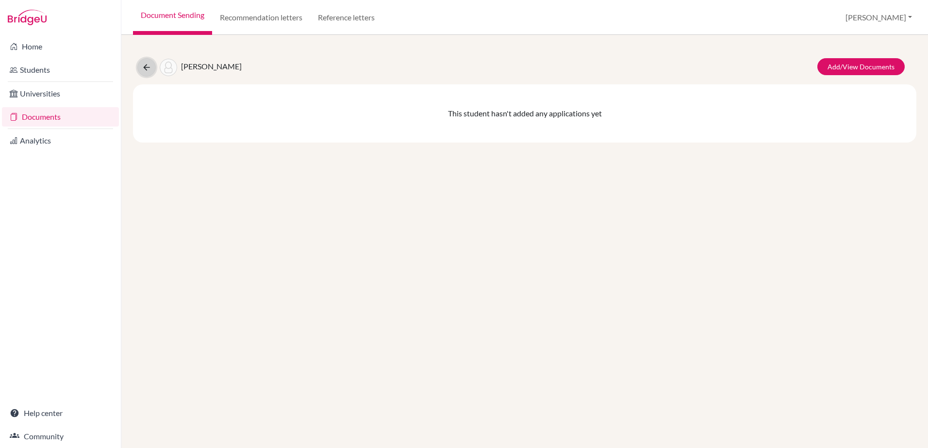
click at [142, 68] on icon at bounding box center [147, 68] width 10 height 10
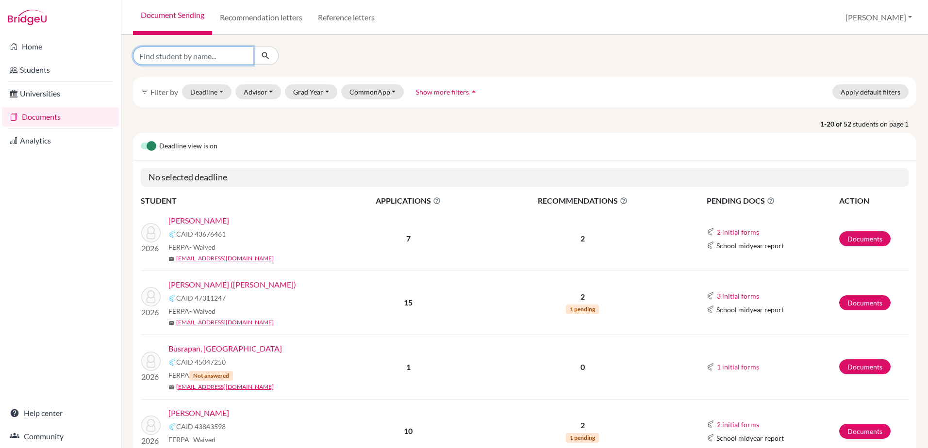
click at [218, 61] on input "Find student by name..." at bounding box center [193, 56] width 120 height 18
type input "hall"
click button "submit" at bounding box center [266, 56] width 26 height 18
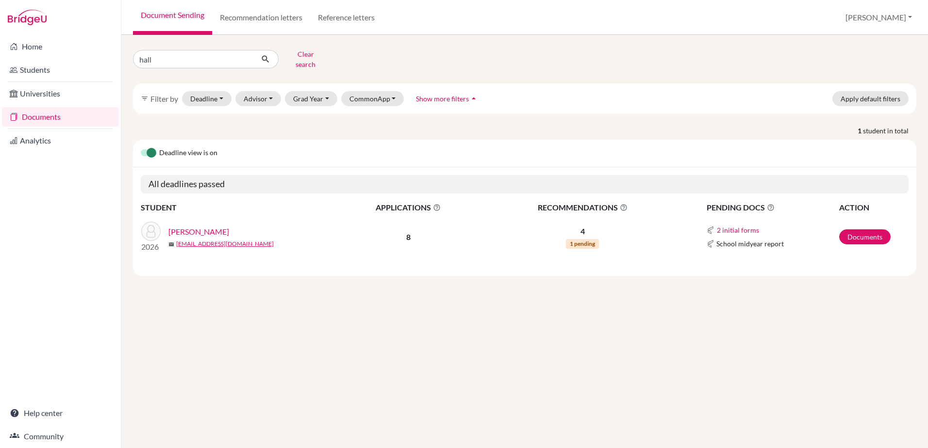
click at [179, 226] on link "[PERSON_NAME]" at bounding box center [198, 232] width 61 height 12
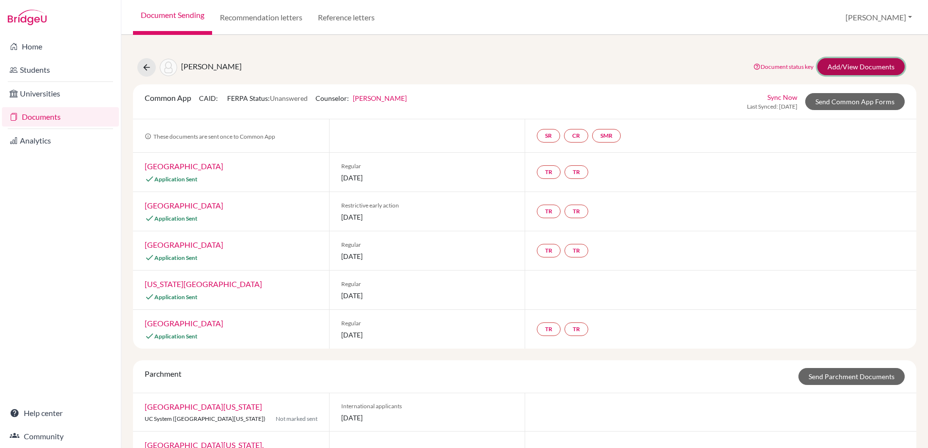
click at [875, 69] on link "Add/View Documents" at bounding box center [860, 66] width 87 height 17
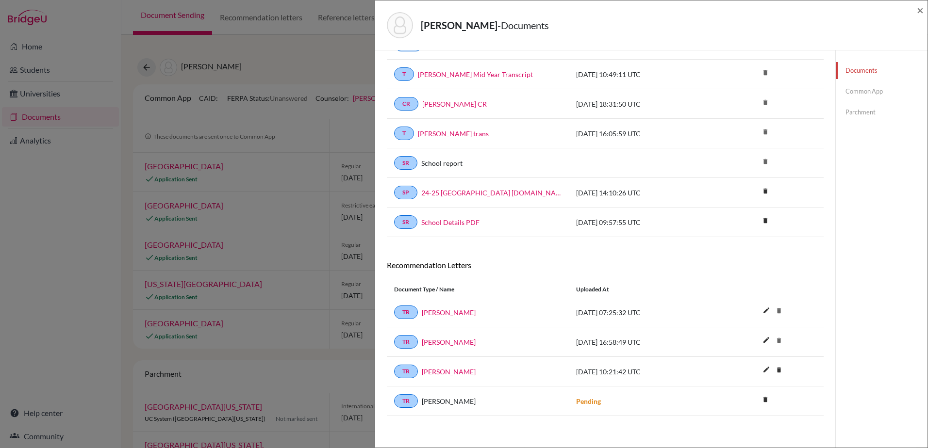
scroll to position [100, 0]
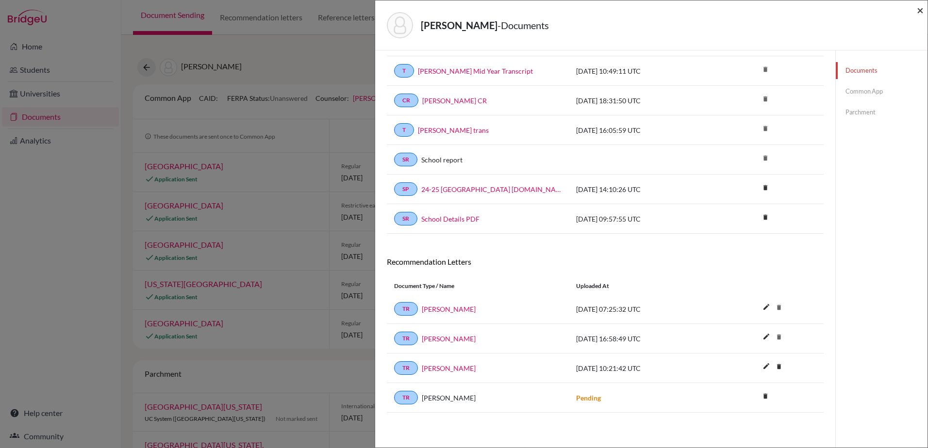
click at [918, 9] on span "×" at bounding box center [920, 10] width 7 height 14
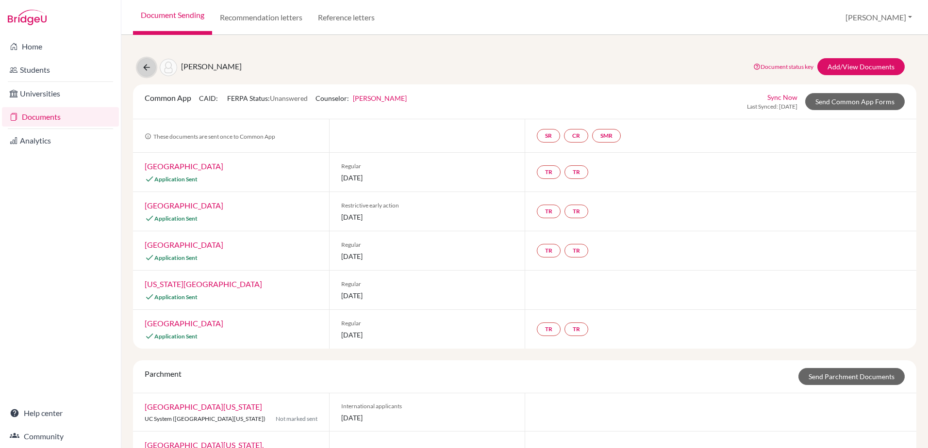
click at [145, 69] on icon at bounding box center [147, 68] width 10 height 10
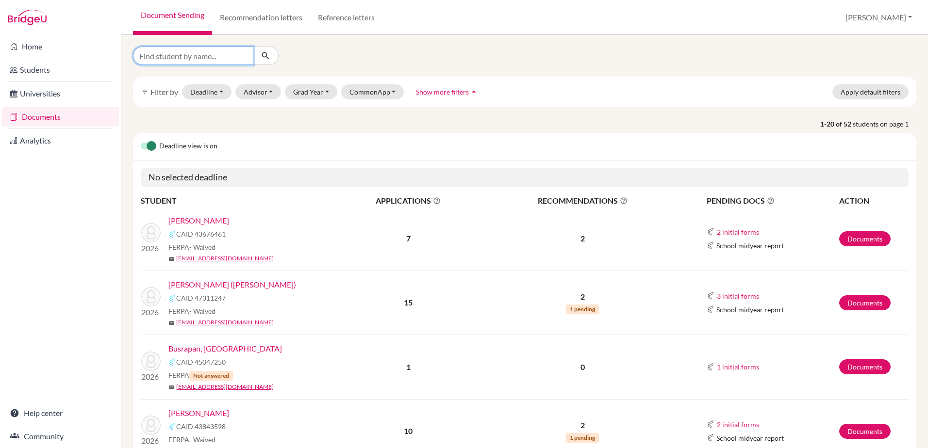
click at [189, 52] on input "Find student by name..." at bounding box center [193, 56] width 120 height 18
type input "hall"
click button "submit" at bounding box center [266, 56] width 26 height 18
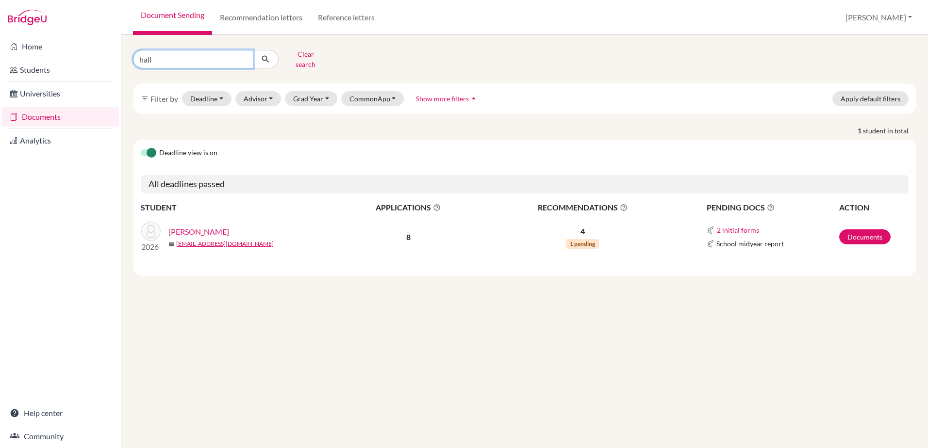
drag, startPoint x: 177, startPoint y: 57, endPoint x: 133, endPoint y: 56, distance: 43.7
click at [133, 56] on input "hall" at bounding box center [193, 59] width 120 height 18
click at [515, 332] on div "hall Clear search filter_list Filter by Deadline - Select a date range Or doubl…" at bounding box center [524, 241] width 807 height 413
drag, startPoint x: 173, startPoint y: 61, endPoint x: 74, endPoint y: 60, distance: 98.5
click at [74, 60] on div "Home Students Universities Documents Analytics Help center Community Document S…" at bounding box center [464, 224] width 928 height 448
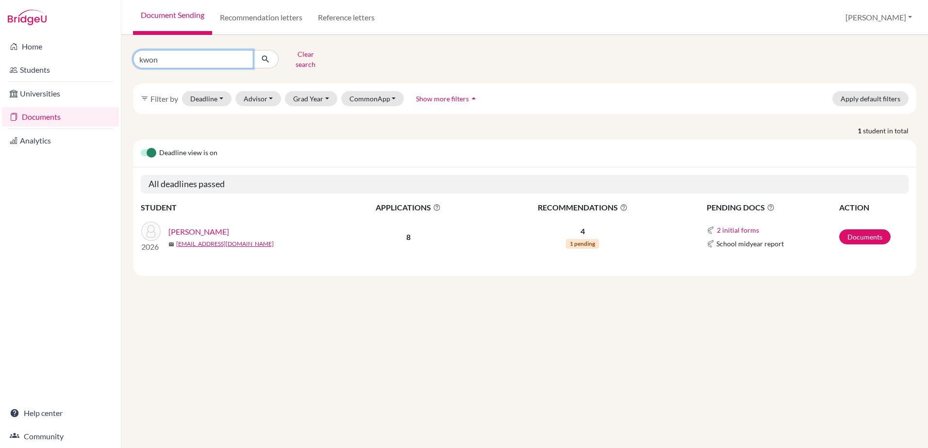
type input "[PERSON_NAME]"
click button "submit" at bounding box center [266, 59] width 26 height 18
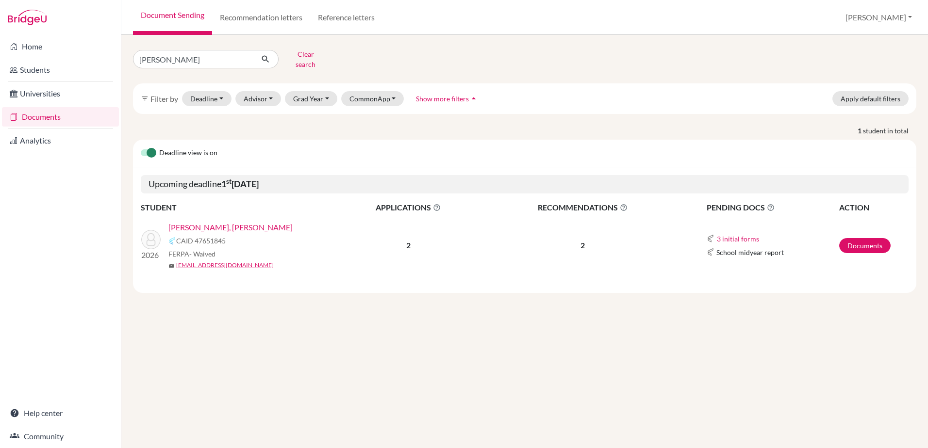
click at [204, 222] on link "[PERSON_NAME], [PERSON_NAME]" at bounding box center [230, 228] width 124 height 12
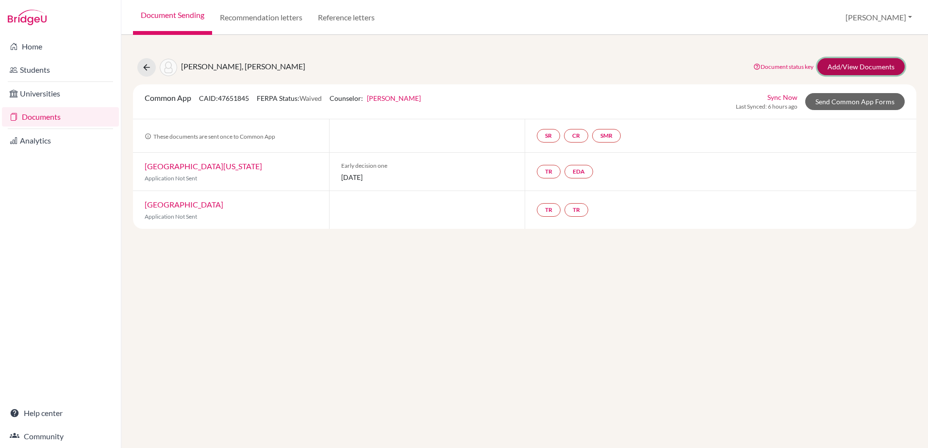
click at [870, 72] on link "Add/View Documents" at bounding box center [860, 66] width 87 height 17
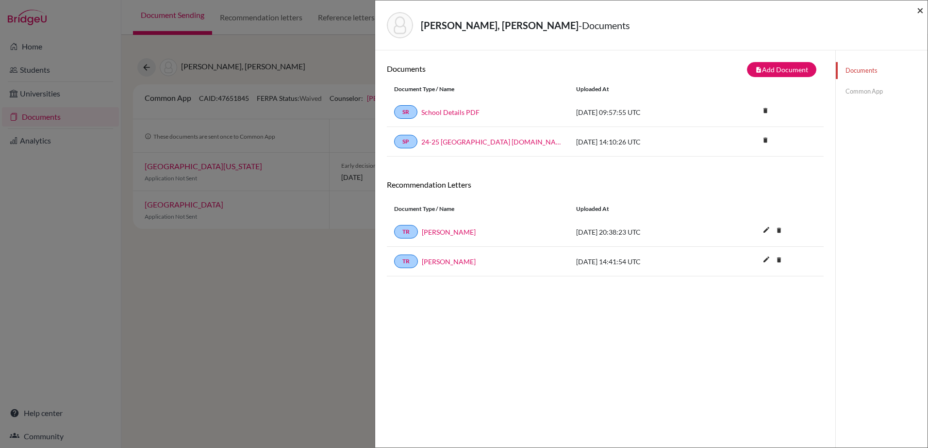
click at [921, 10] on span "×" at bounding box center [920, 10] width 7 height 14
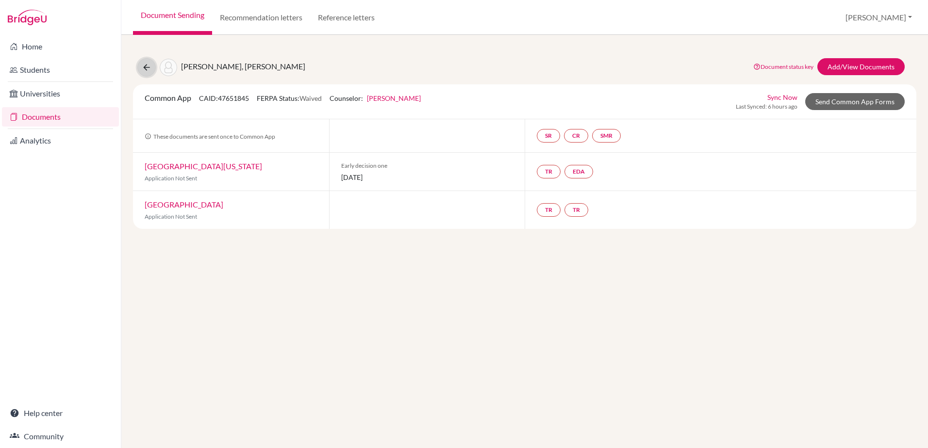
click at [141, 69] on button at bounding box center [146, 67] width 18 height 18
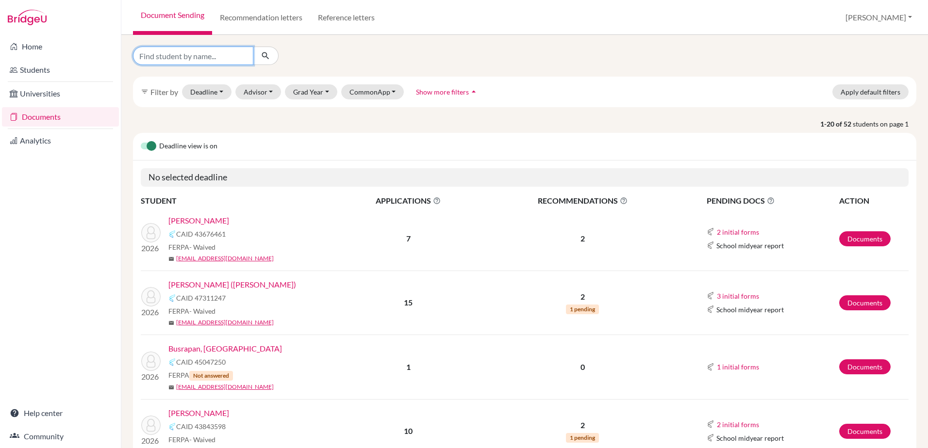
click at [189, 53] on input "Find student by name..." at bounding box center [193, 56] width 120 height 18
type input "namchi"
click button "submit" at bounding box center [266, 56] width 26 height 18
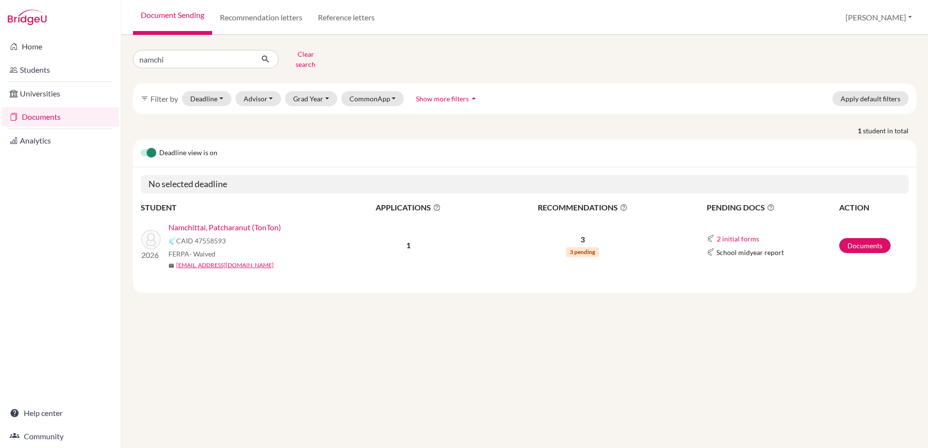
click at [272, 222] on link "Namchittai, Patcharanut (TonTon)" at bounding box center [224, 228] width 113 height 12
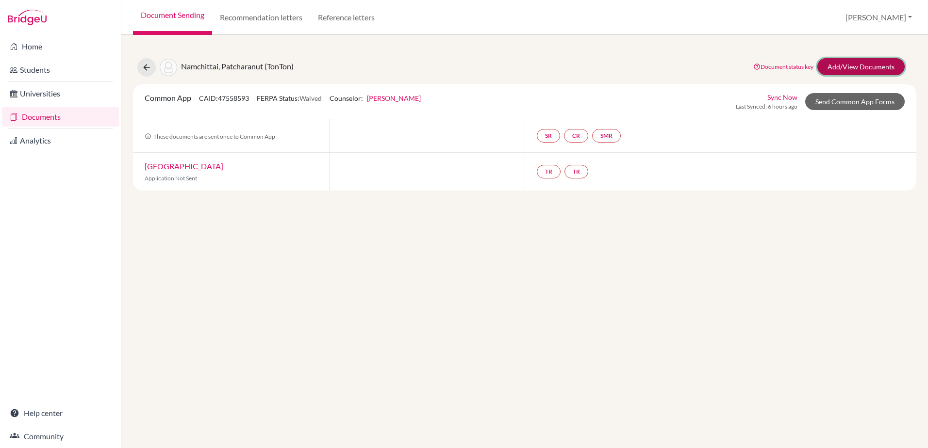
click at [882, 67] on link "Add/View Documents" at bounding box center [860, 66] width 87 height 17
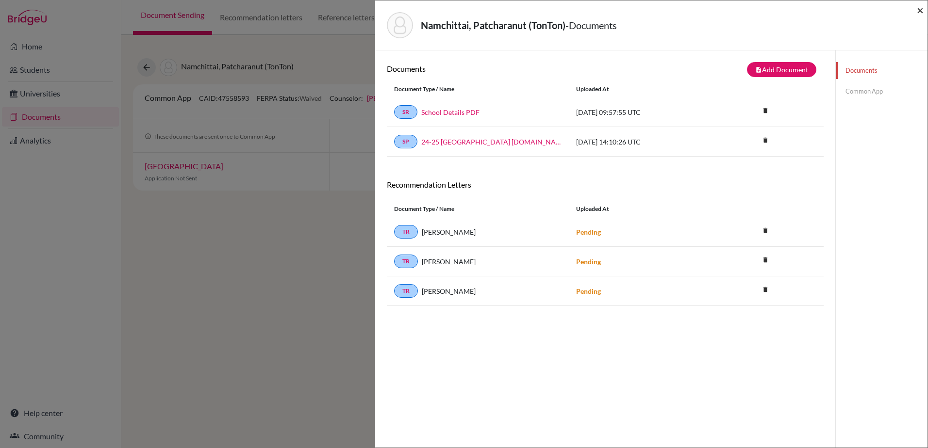
drag, startPoint x: 920, startPoint y: 13, endPoint x: 780, endPoint y: 38, distance: 142.1
click at [920, 13] on span "×" at bounding box center [920, 10] width 7 height 14
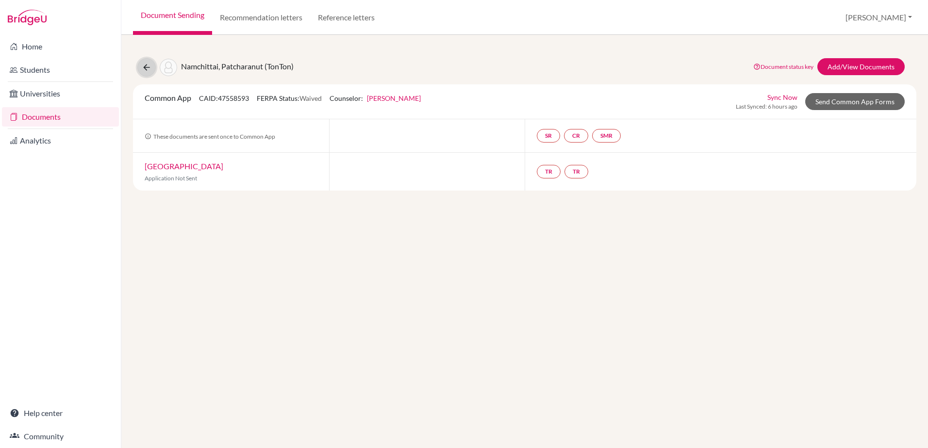
click at [145, 59] on button at bounding box center [146, 67] width 18 height 18
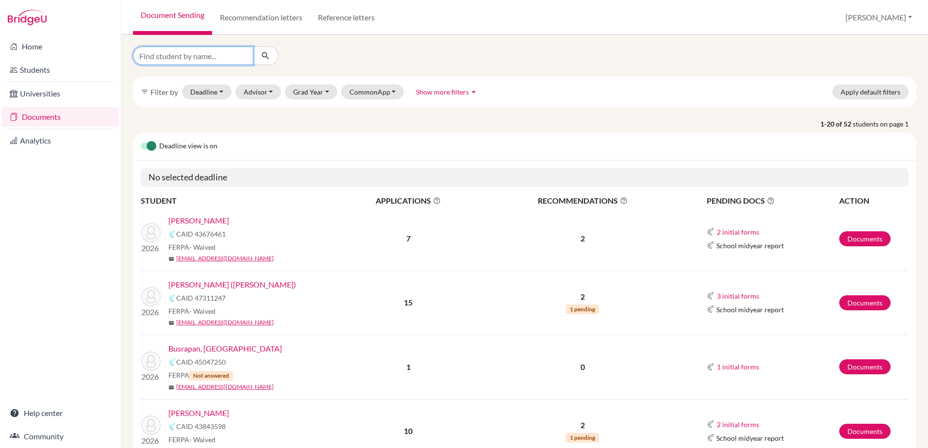
click at [191, 61] on input "Find student by name..." at bounding box center [193, 56] width 120 height 18
type input "wong"
click button "submit" at bounding box center [266, 56] width 26 height 18
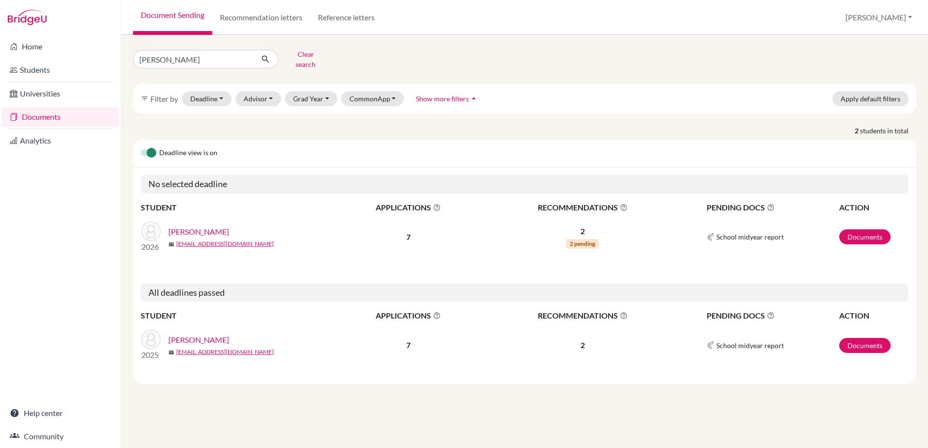
click at [211, 226] on link "Wong, Matthew" at bounding box center [198, 232] width 61 height 12
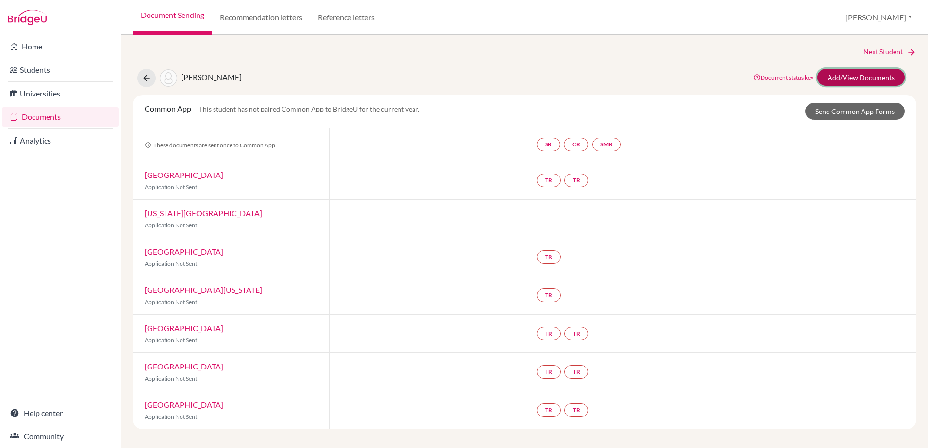
click at [875, 81] on link "Add/View Documents" at bounding box center [860, 77] width 87 height 17
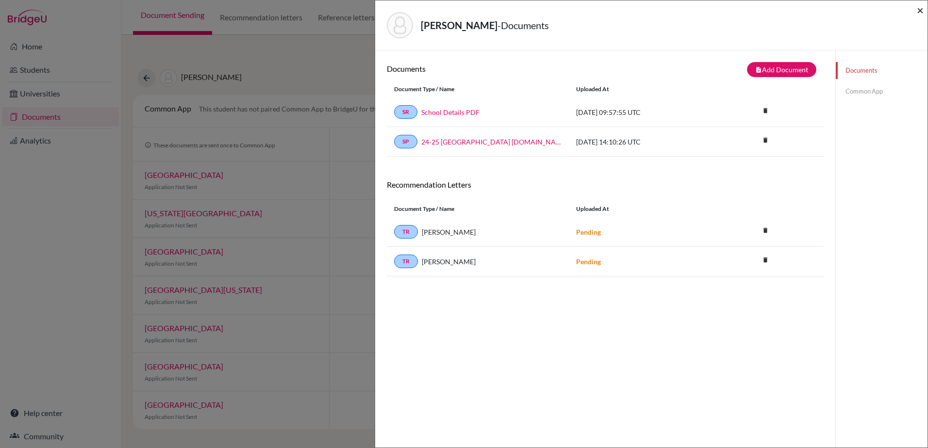
drag, startPoint x: 921, startPoint y: 10, endPoint x: 915, endPoint y: 11, distance: 6.4
click at [921, 10] on span "×" at bounding box center [920, 10] width 7 height 14
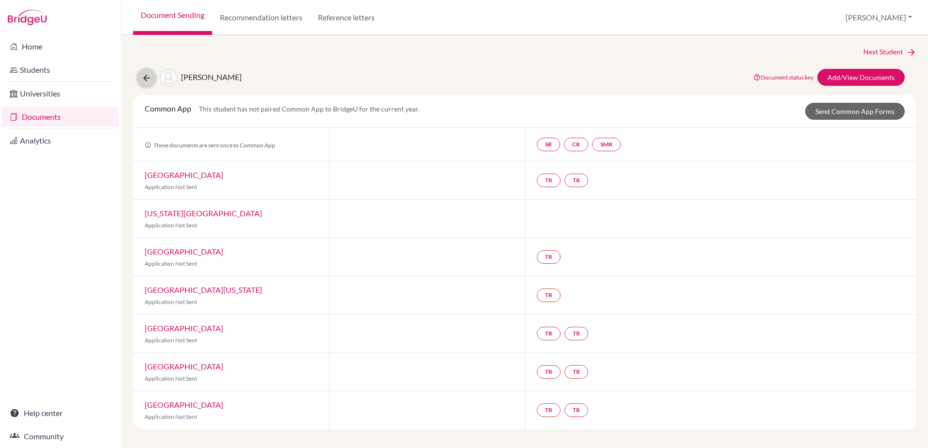
click at [154, 77] on button at bounding box center [146, 78] width 18 height 18
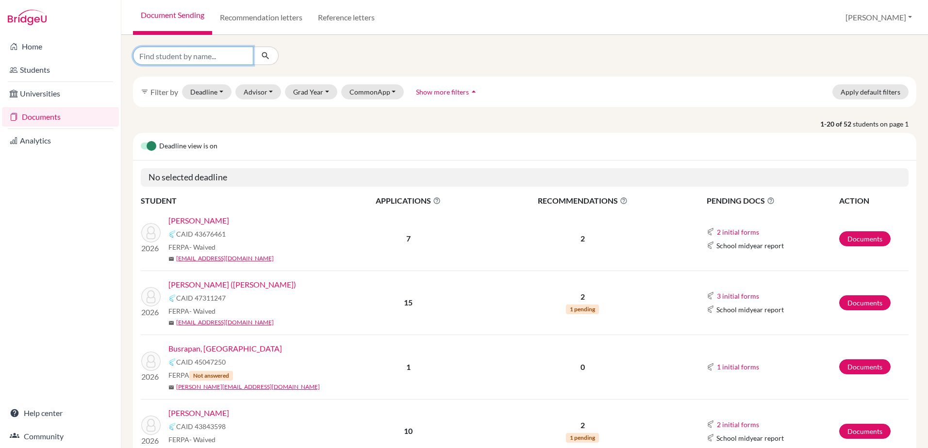
click at [199, 58] on input "Find student by name..." at bounding box center [193, 56] width 120 height 18
type input "prabhu"
click button "submit" at bounding box center [266, 56] width 26 height 18
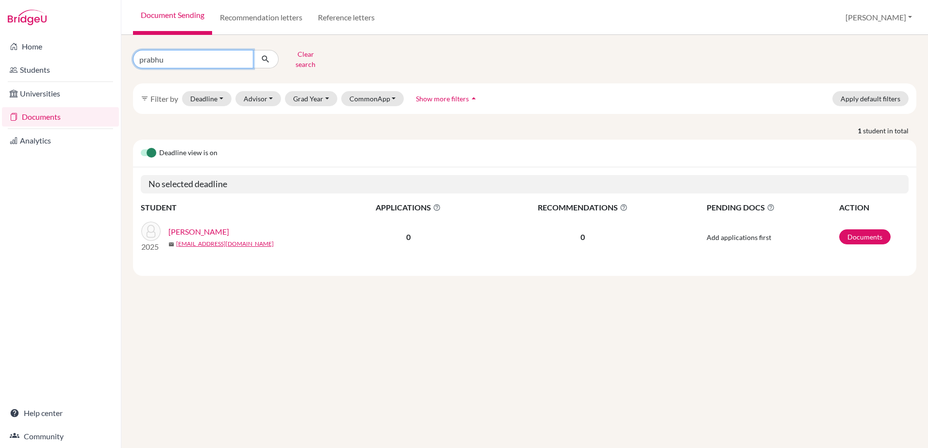
drag, startPoint x: 176, startPoint y: 58, endPoint x: 128, endPoint y: 53, distance: 48.3
click at [128, 53] on div "prabhu Clear search" at bounding box center [259, 59] width 266 height 25
type input "sim"
click button "submit" at bounding box center [266, 59] width 26 height 18
click at [850, 230] on link "Documents" at bounding box center [864, 237] width 51 height 15
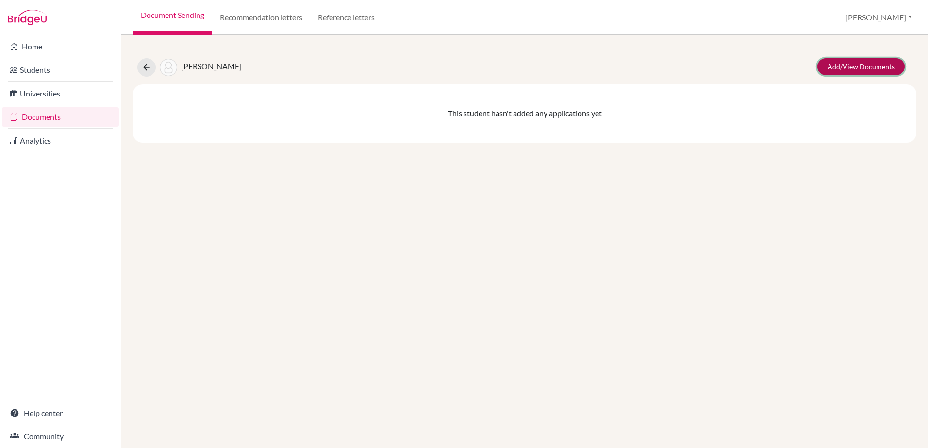
click at [849, 65] on link "Add/View Documents" at bounding box center [860, 66] width 87 height 17
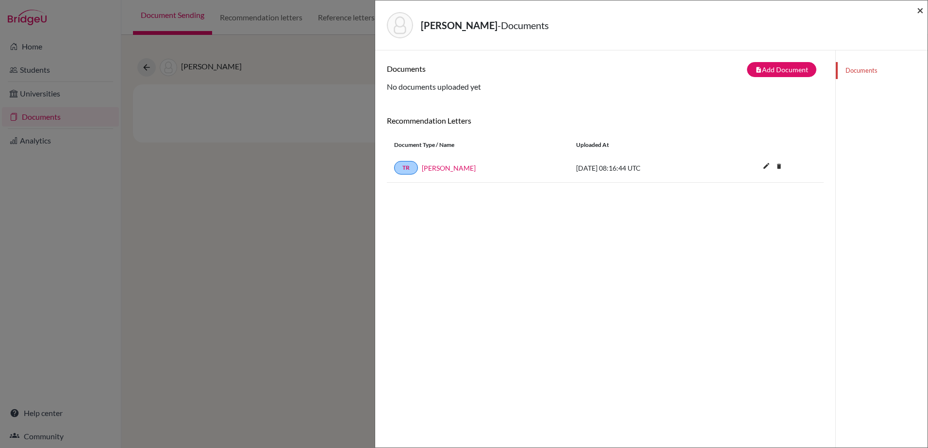
click at [917, 10] on span "×" at bounding box center [920, 10] width 7 height 14
